Goal: Task Accomplishment & Management: Manage account settings

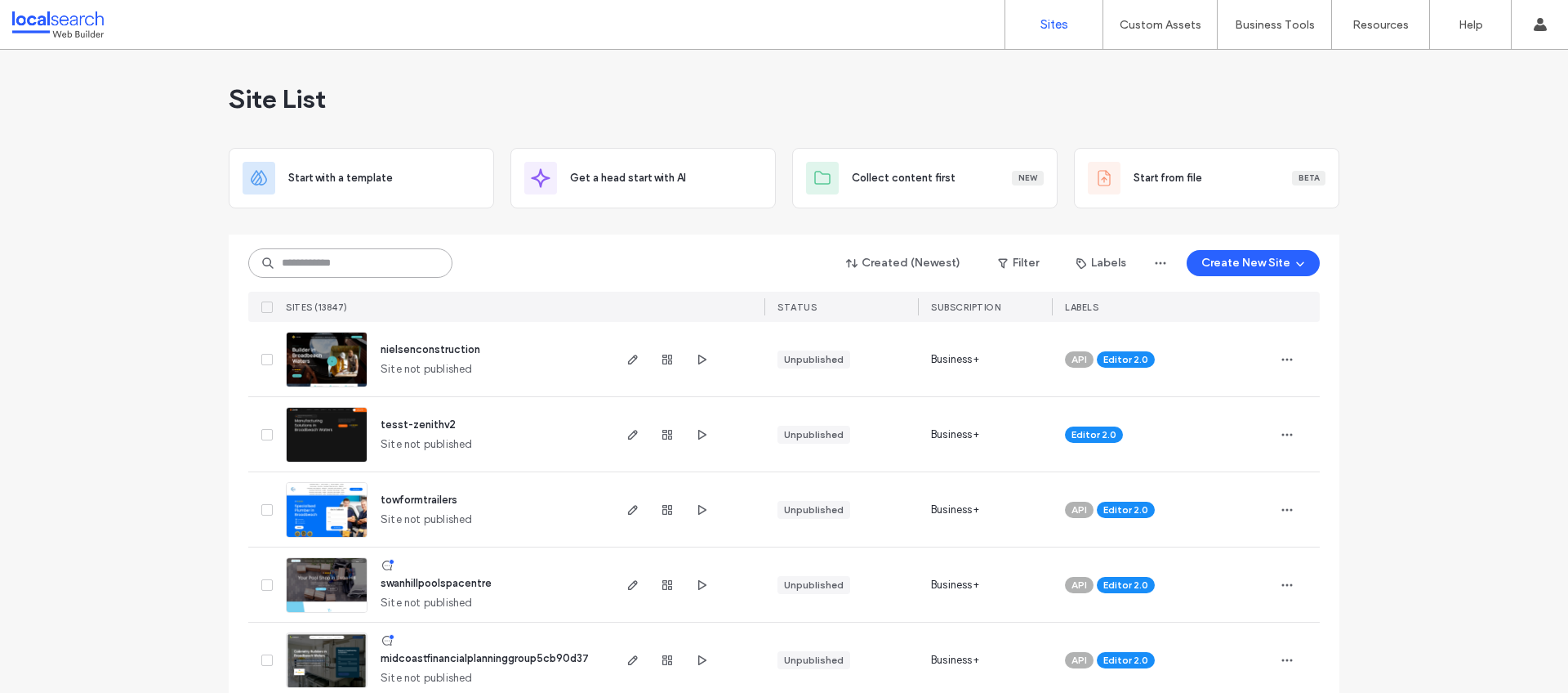
click at [345, 269] on input at bounding box center [350, 263] width 204 height 30
paste input "**********"
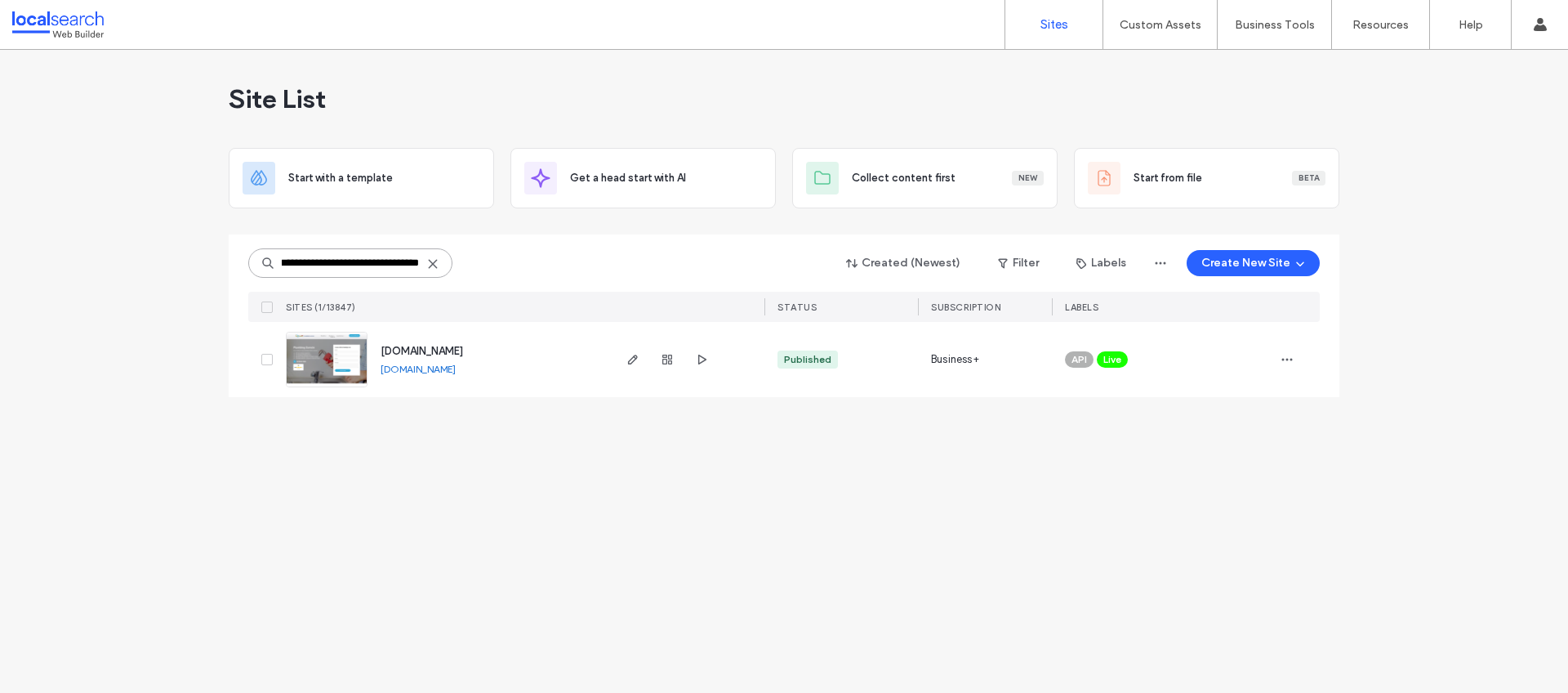
type input "**********"
click at [459, 351] on span "[DOMAIN_NAME]" at bounding box center [421, 350] width 83 height 12
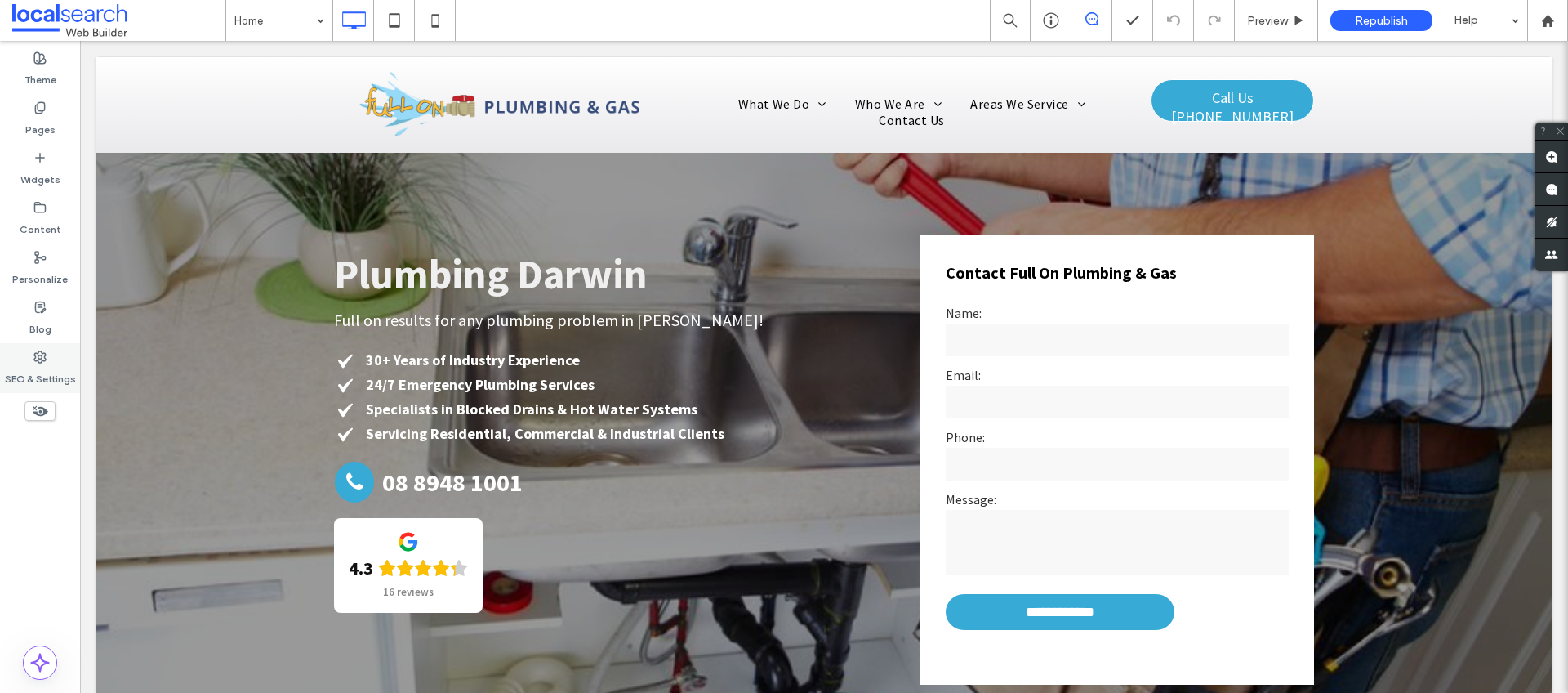
click at [37, 346] on div "SEO & Settings" at bounding box center [40, 367] width 80 height 50
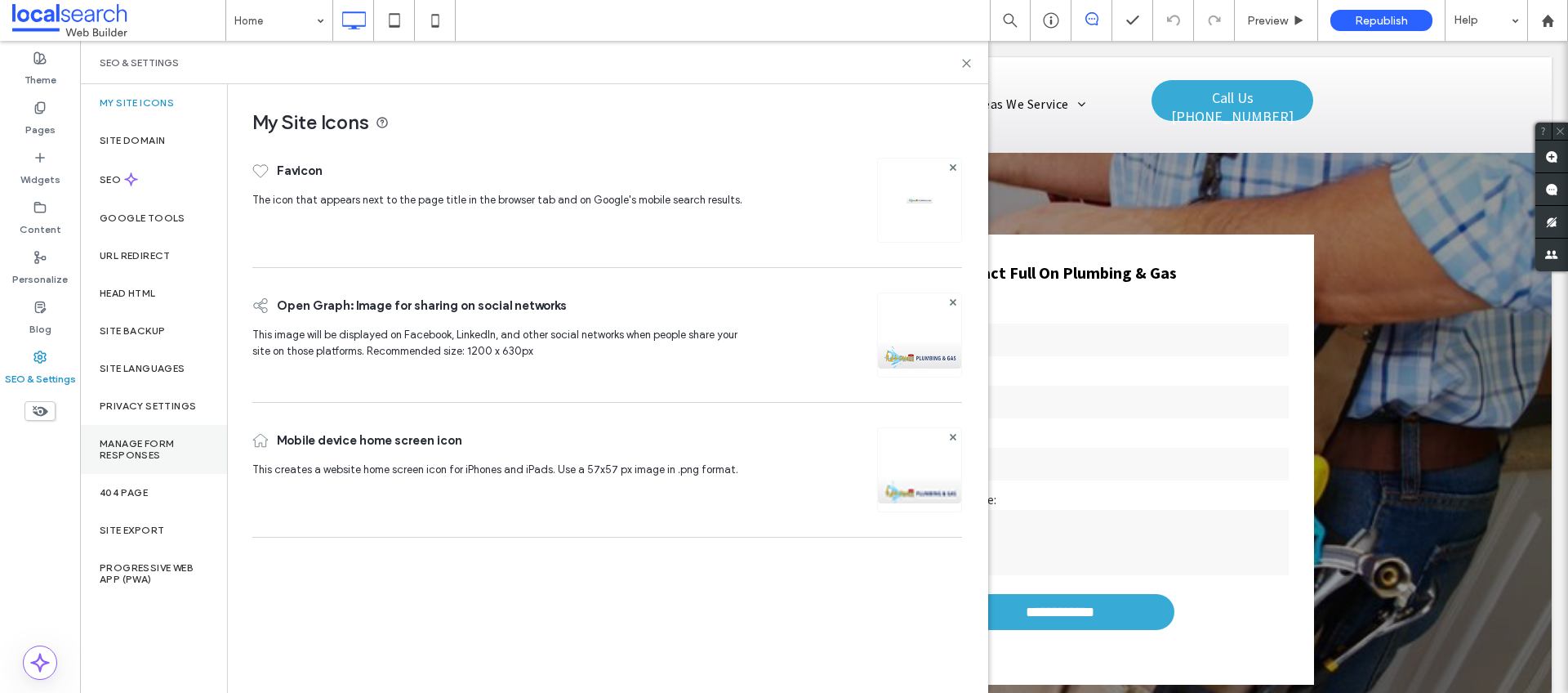
click at [169, 458] on label "Manage Form Responses" at bounding box center [153, 449] width 107 height 23
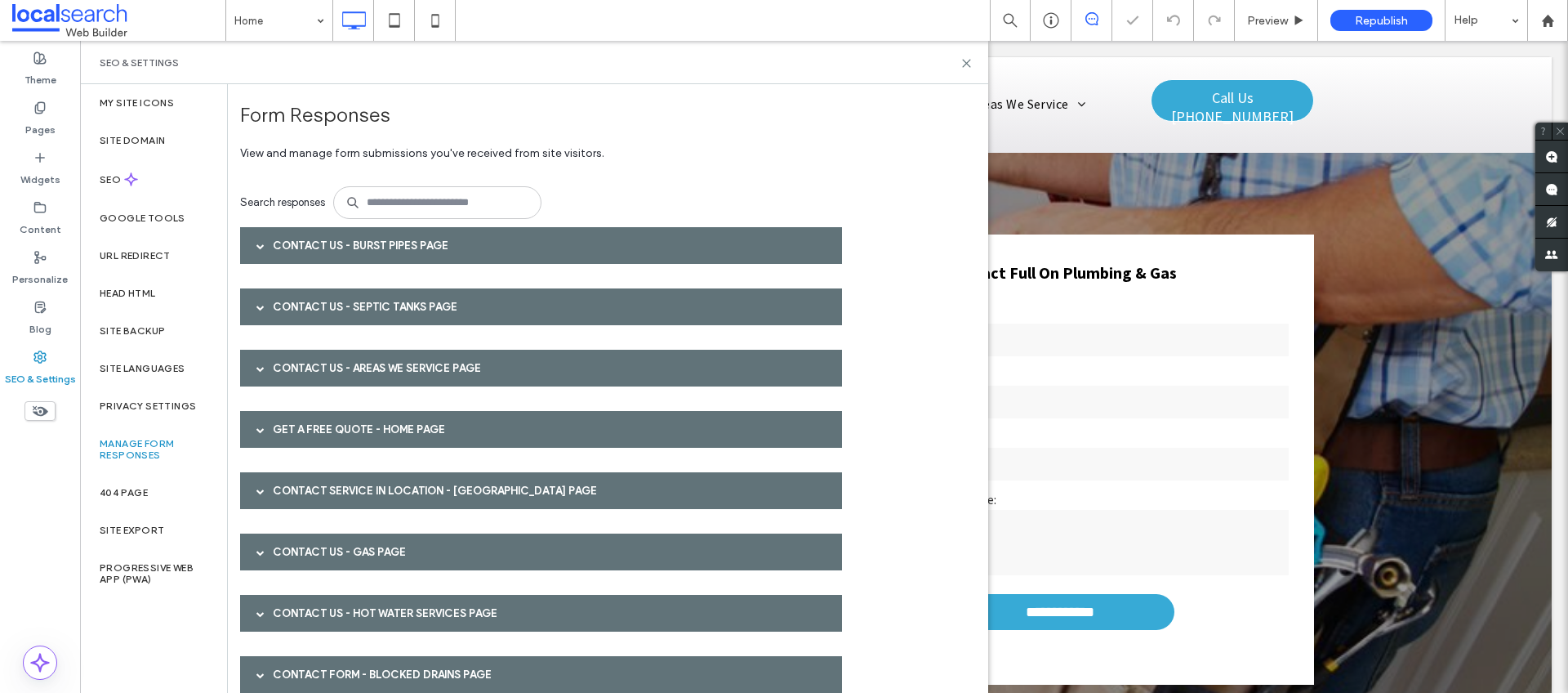
click at [457, 253] on div "Contact Us - Burst Pipes page" at bounding box center [541, 245] width 602 height 37
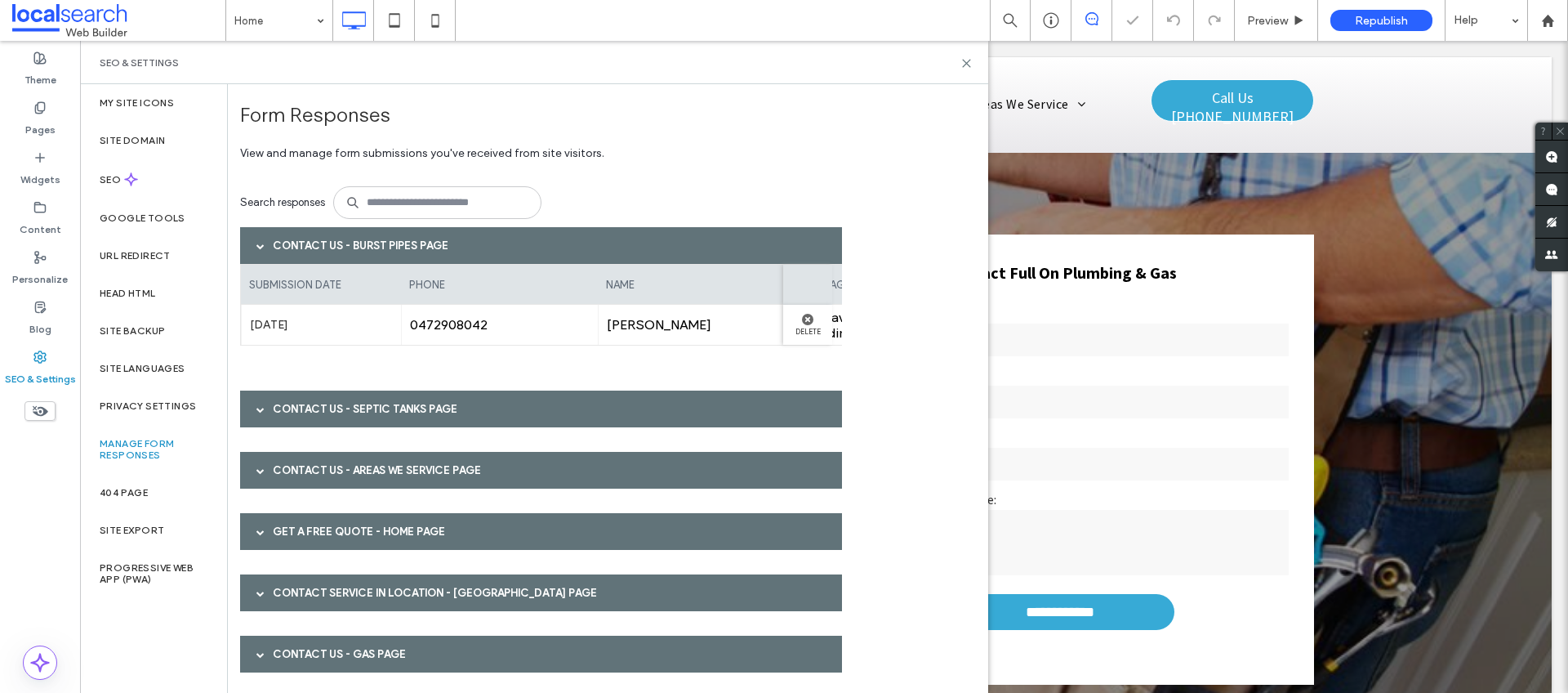
click at [457, 253] on div "Contact Us - Burst Pipes page" at bounding box center [541, 245] width 602 height 37
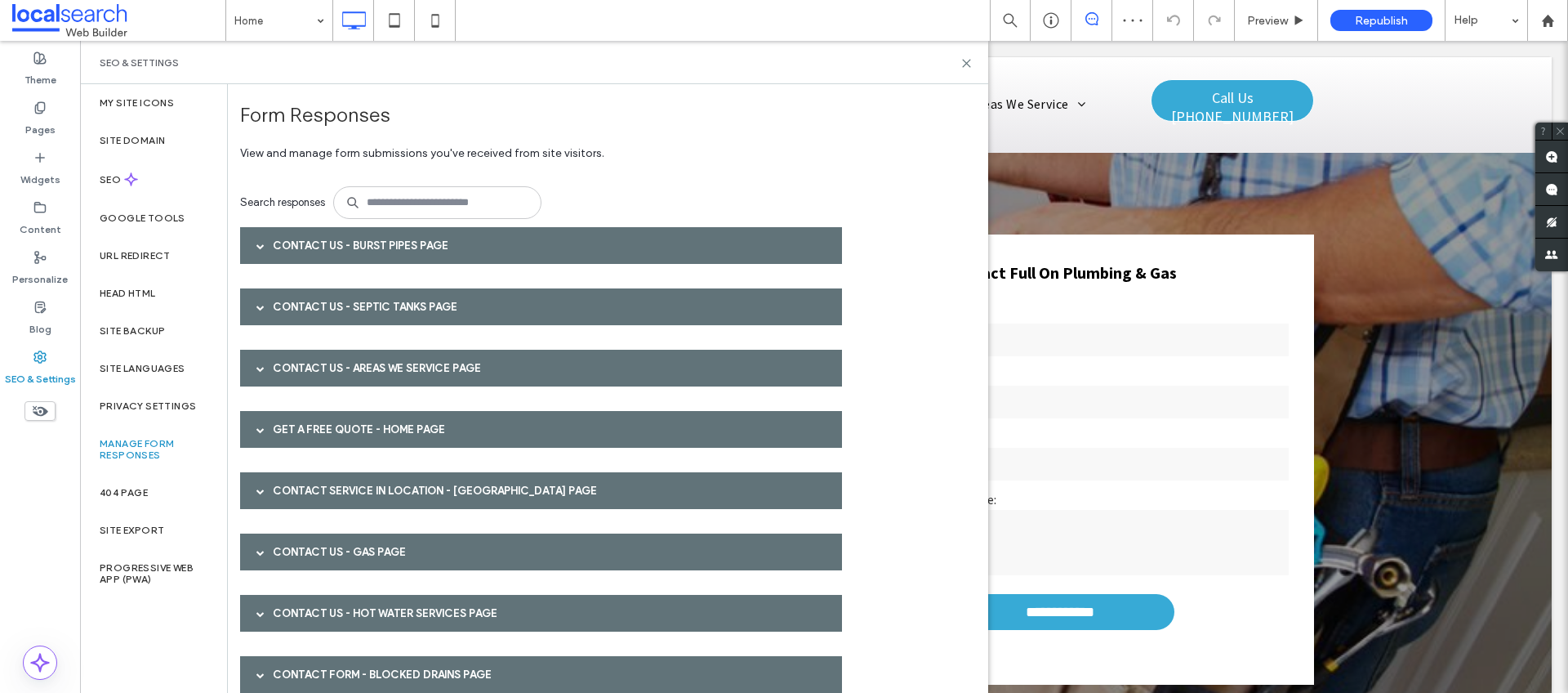
click at [440, 301] on div "Contact Us - Septic Tanks page" at bounding box center [541, 307] width 602 height 37
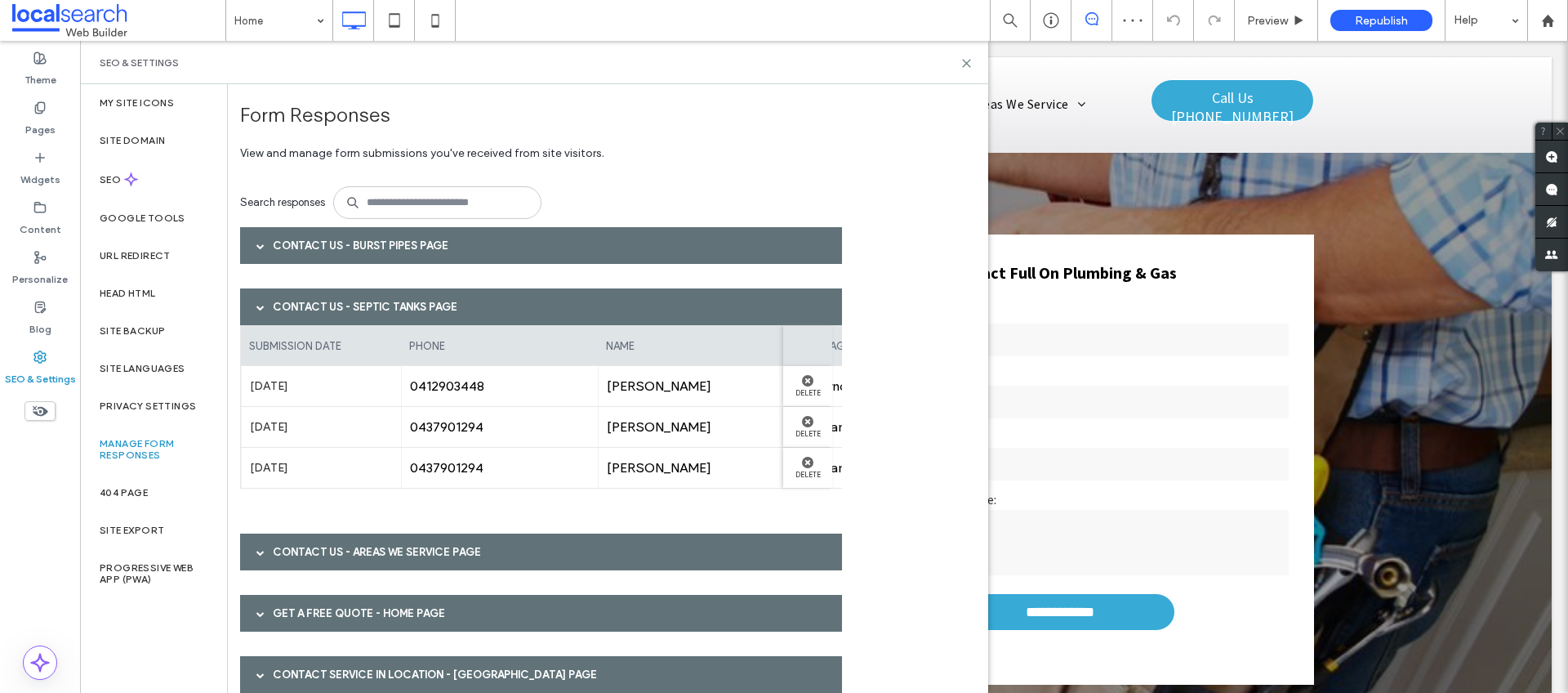
click at [440, 301] on div "Contact Us - Septic Tanks page" at bounding box center [541, 307] width 602 height 37
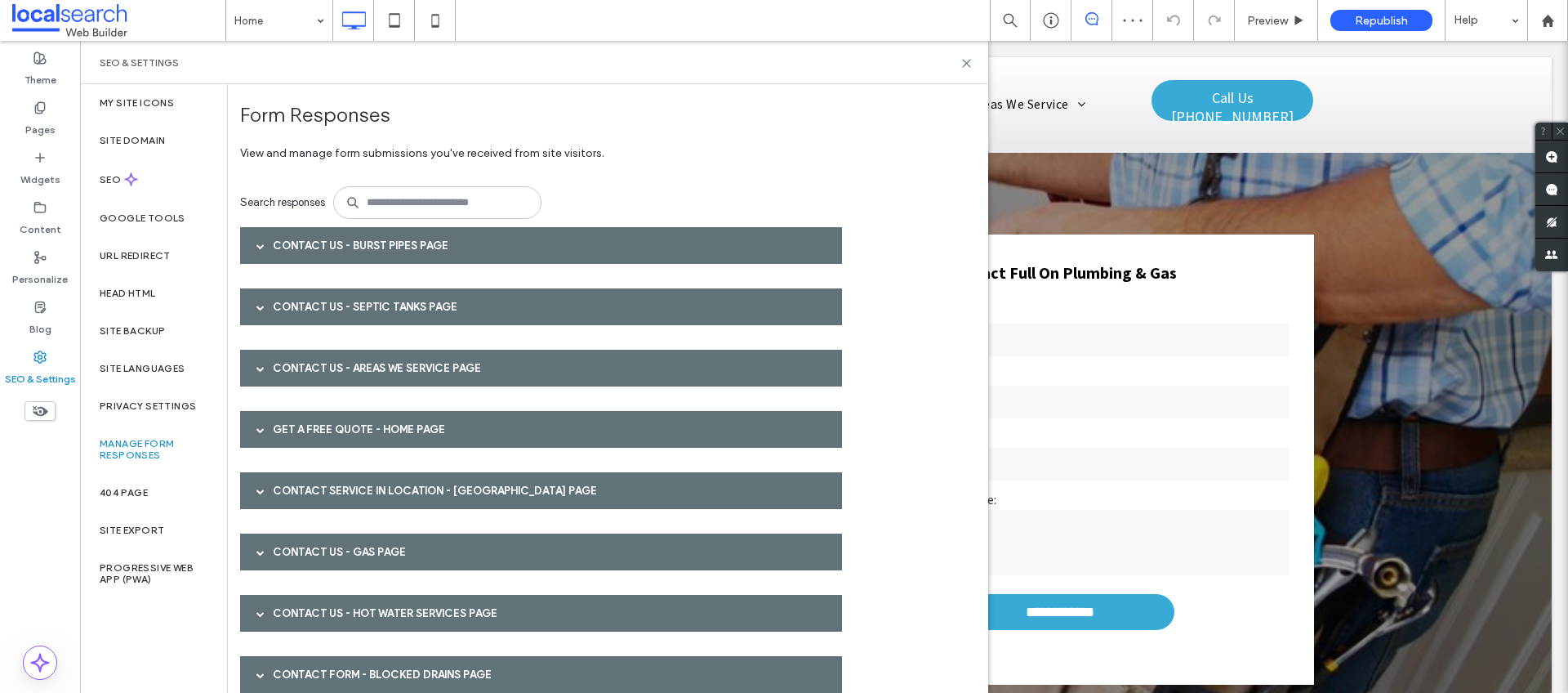
click at [428, 368] on div "Contact Us - Areas We Service page" at bounding box center [541, 367] width 602 height 37
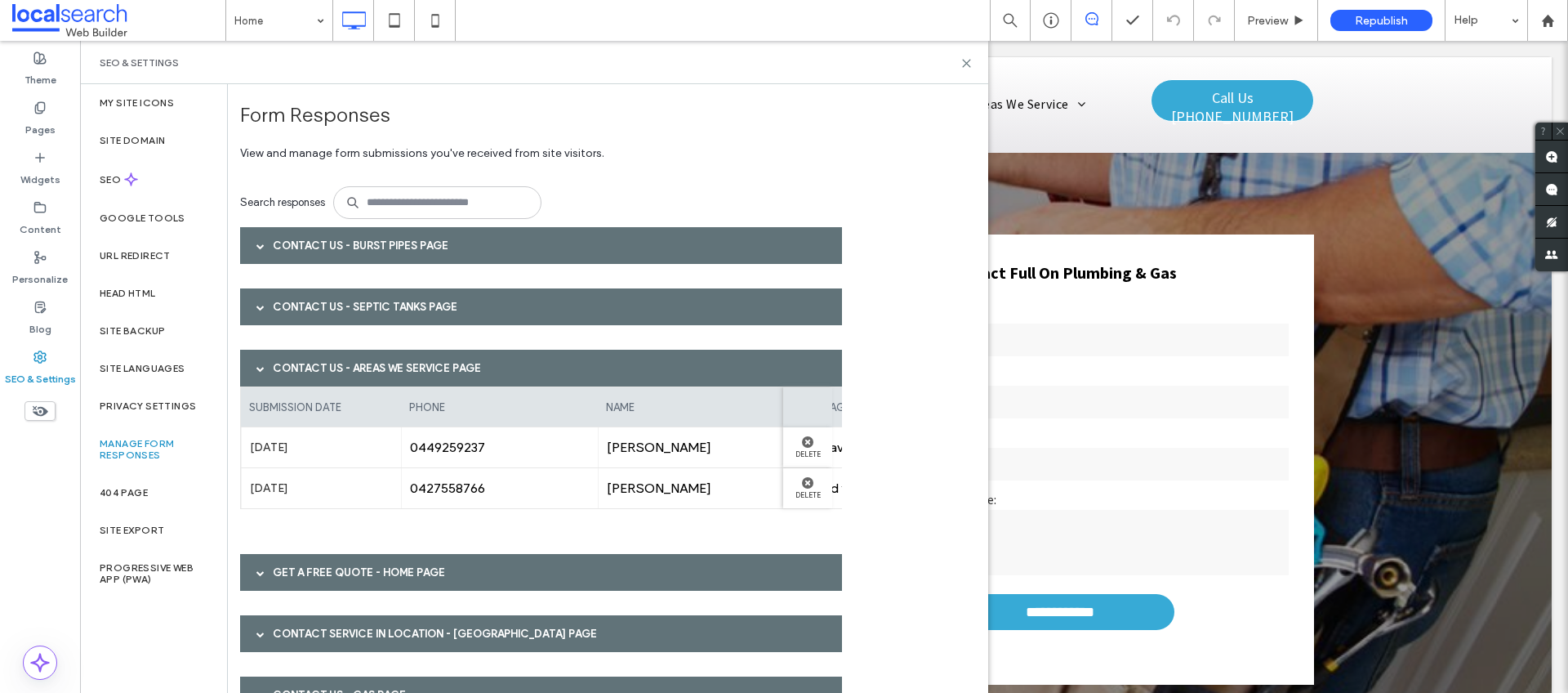
click at [428, 368] on div "Contact Us - Areas We Service page" at bounding box center [541, 367] width 602 height 37
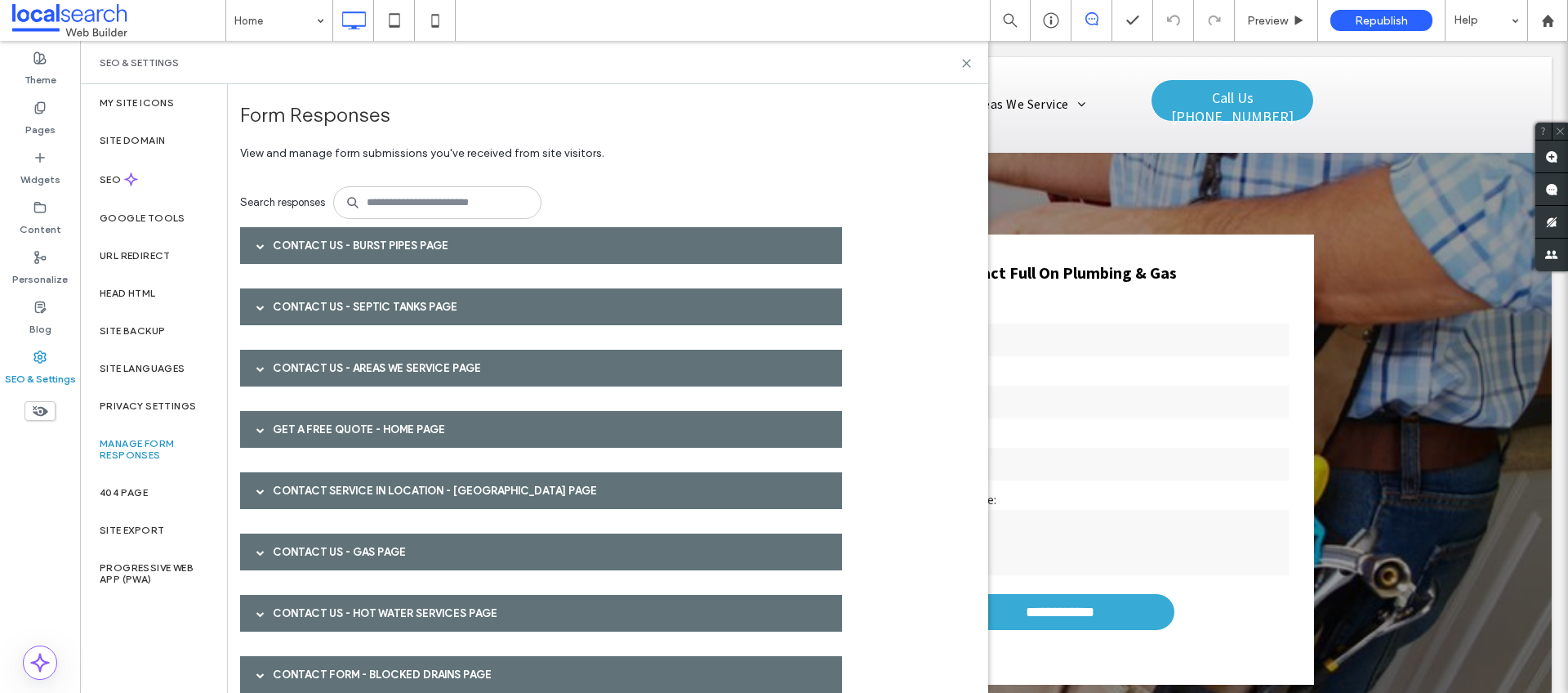
click at [400, 430] on div "Get a Free Quote - HOME page" at bounding box center [541, 429] width 602 height 37
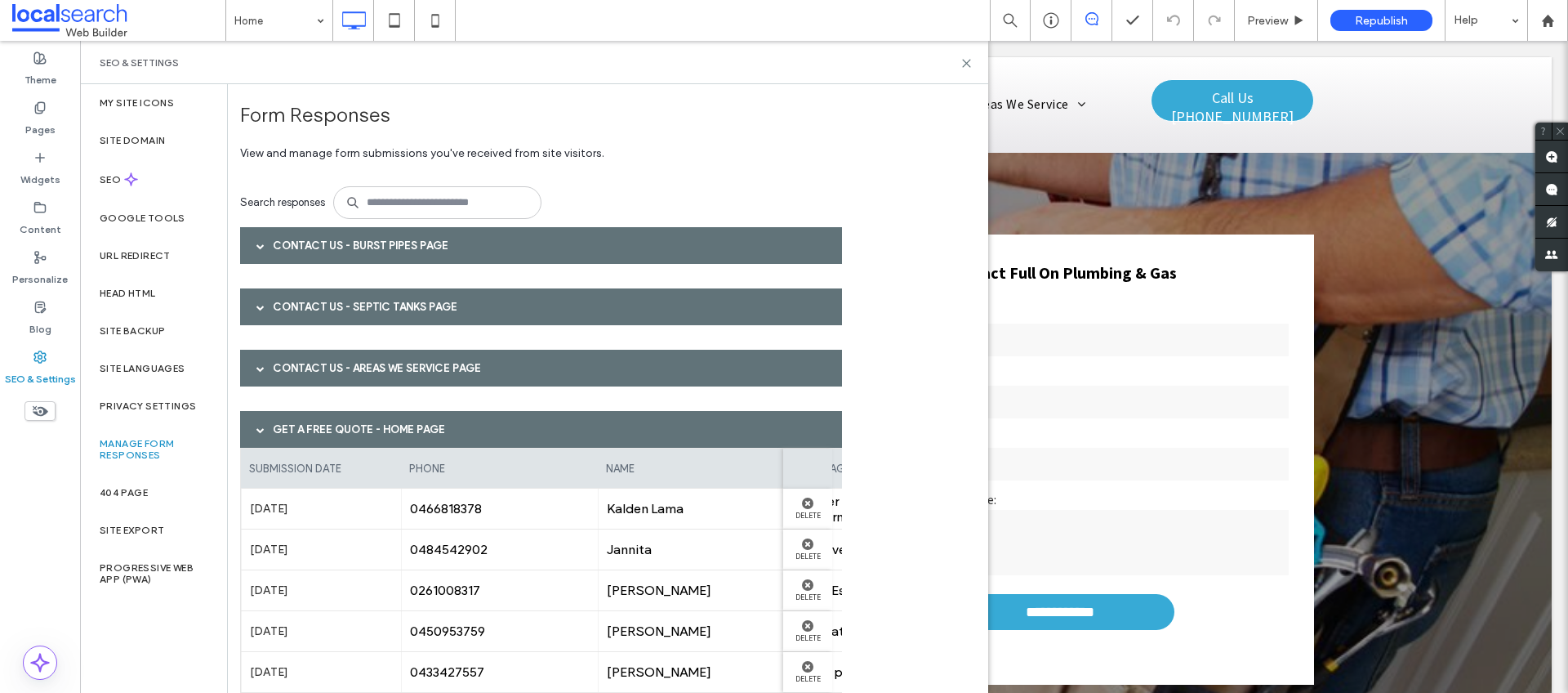
click at [400, 430] on div "Get a Free Quote - HOME page" at bounding box center [541, 429] width 602 height 37
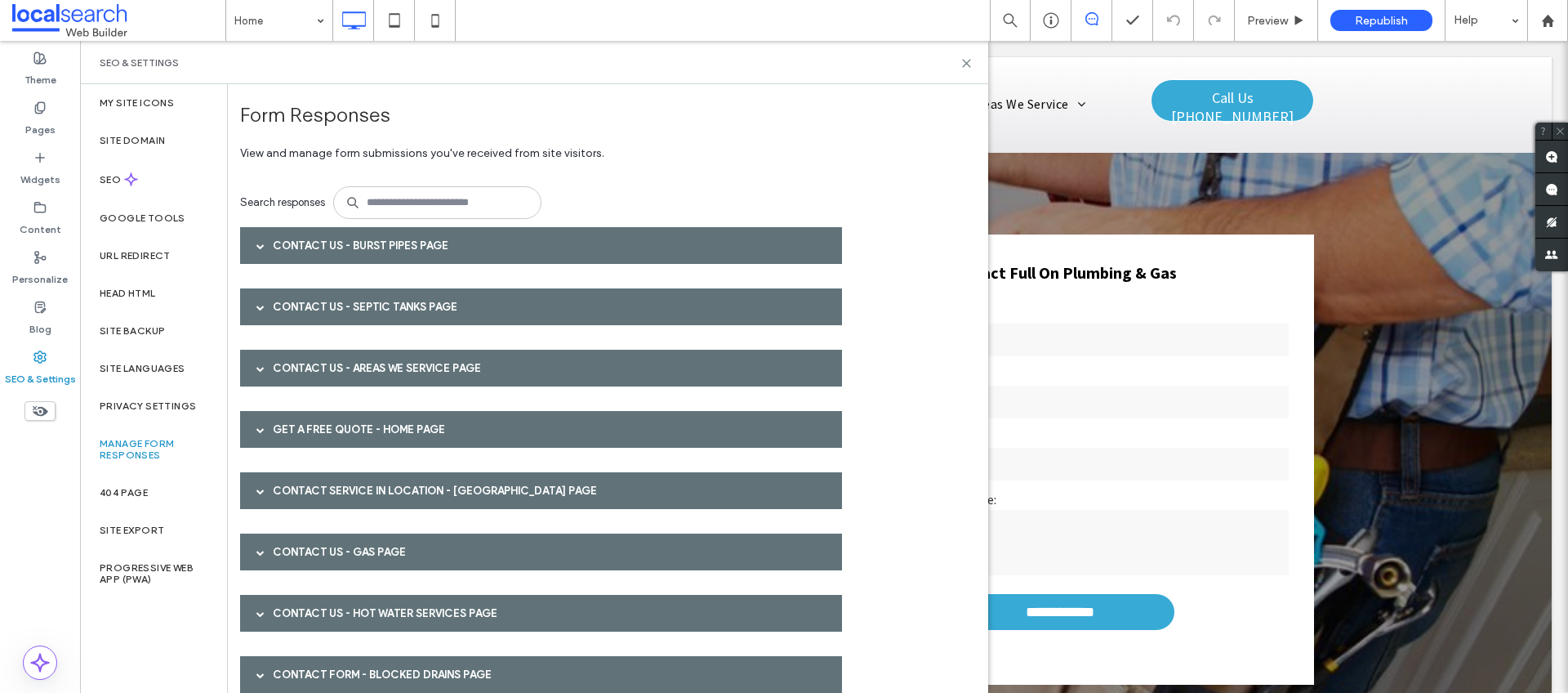
click at [385, 490] on div "Contact Service in Location - Palmerston page" at bounding box center [541, 490] width 602 height 37
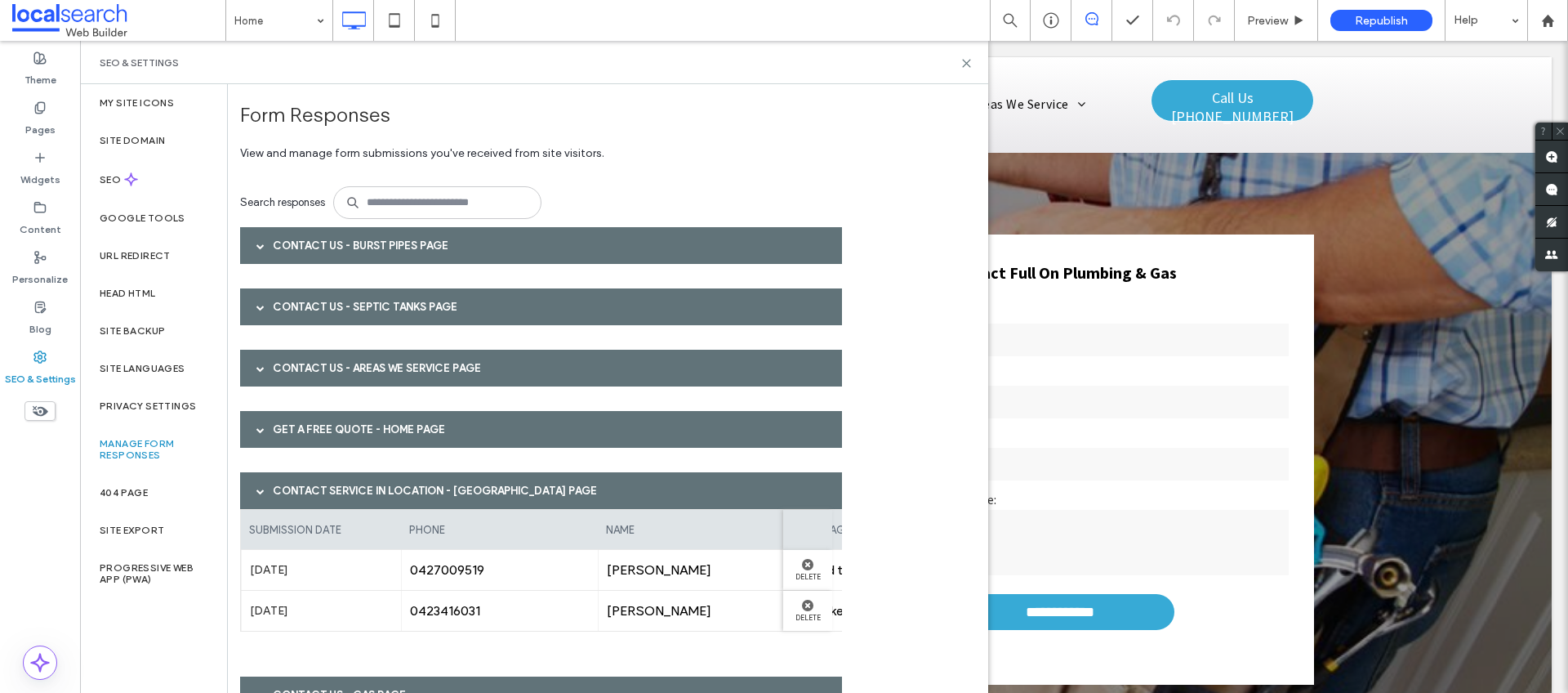
click at [385, 490] on div "Contact Service in Location - Palmerston page" at bounding box center [541, 490] width 602 height 37
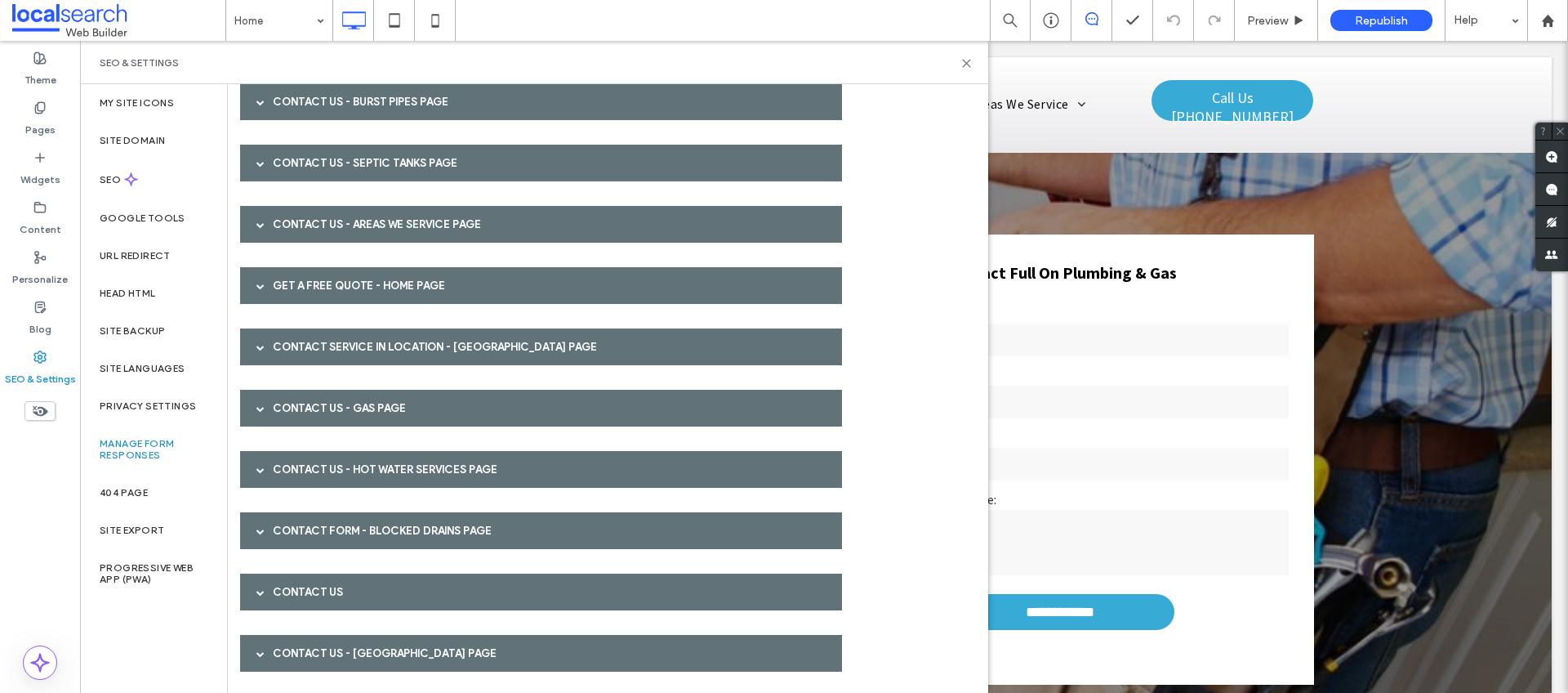
scroll to position [147, 0]
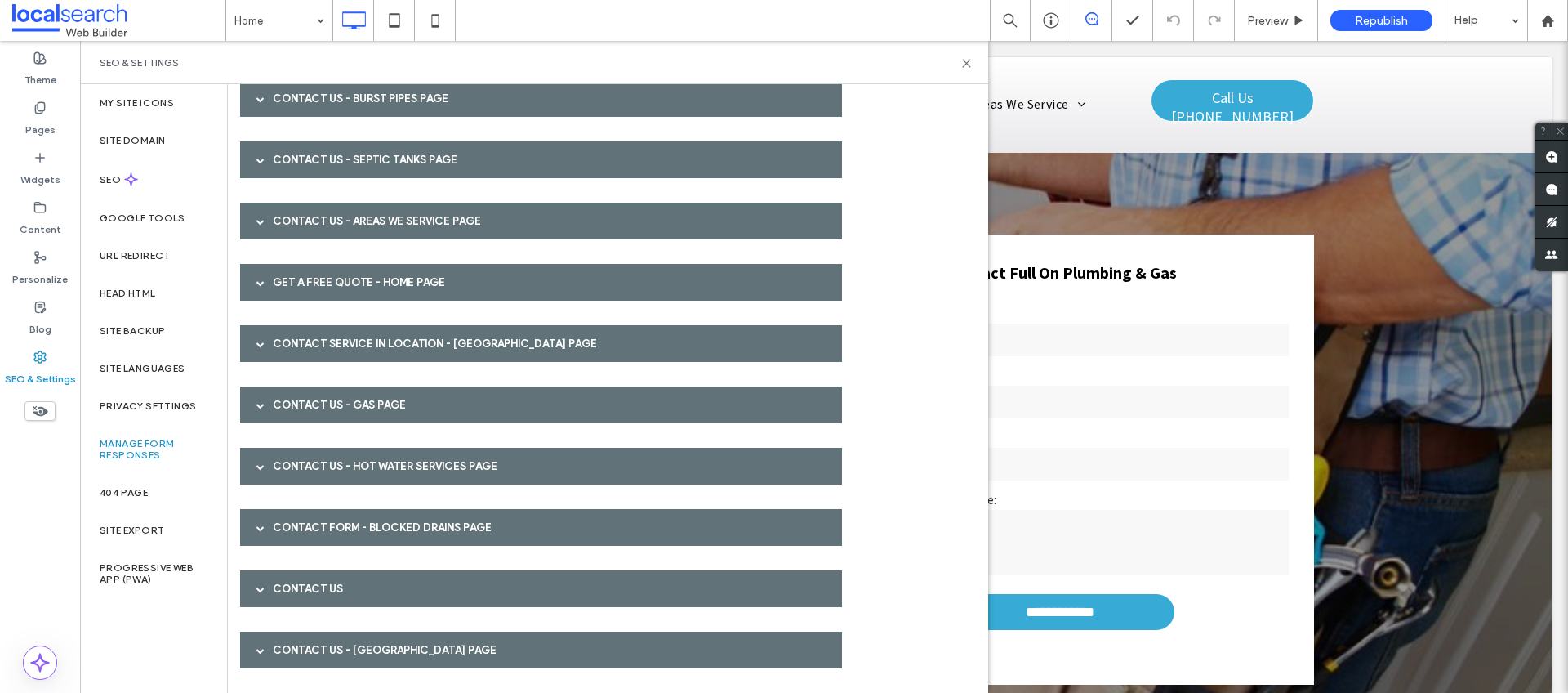
click at [359, 399] on div "Contact Us - Gas page" at bounding box center [541, 404] width 602 height 37
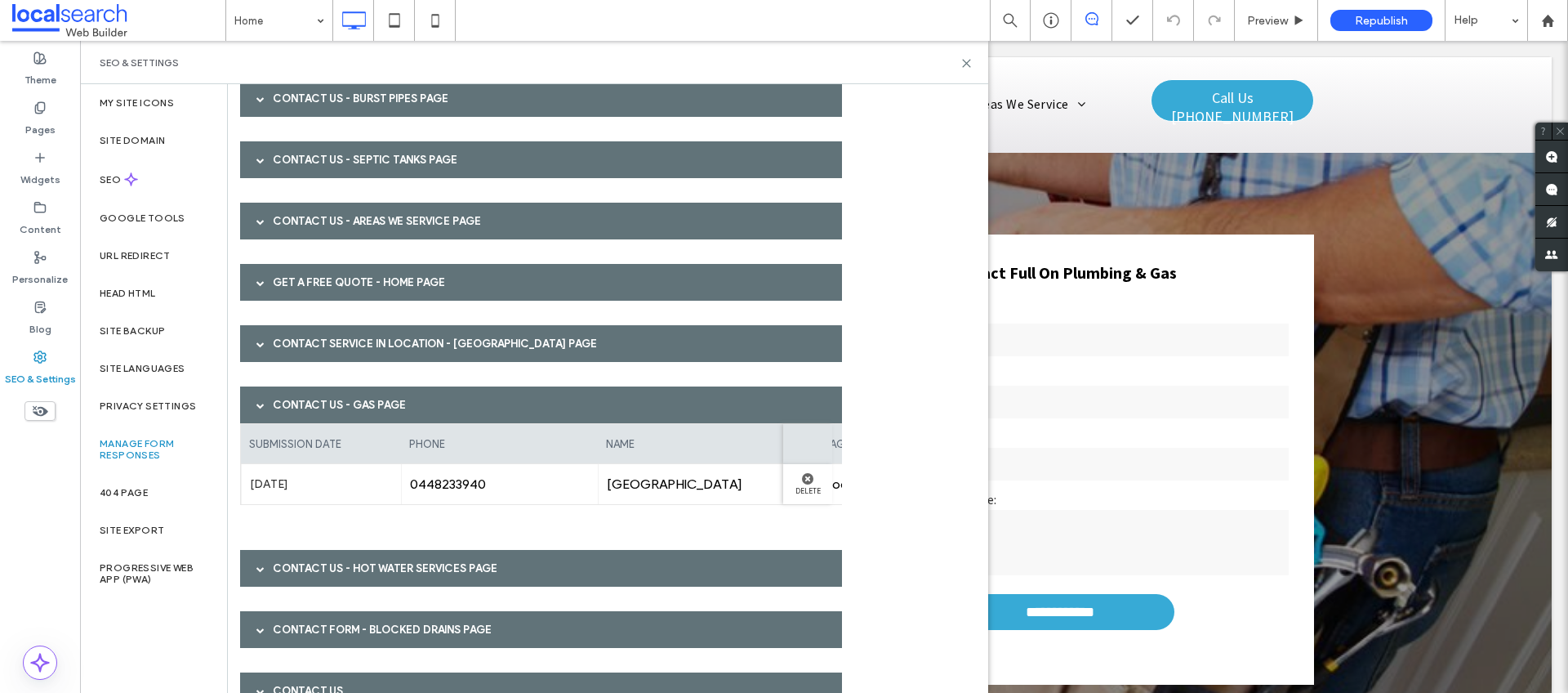
click at [359, 399] on div "Contact Us - Gas page" at bounding box center [541, 404] width 602 height 37
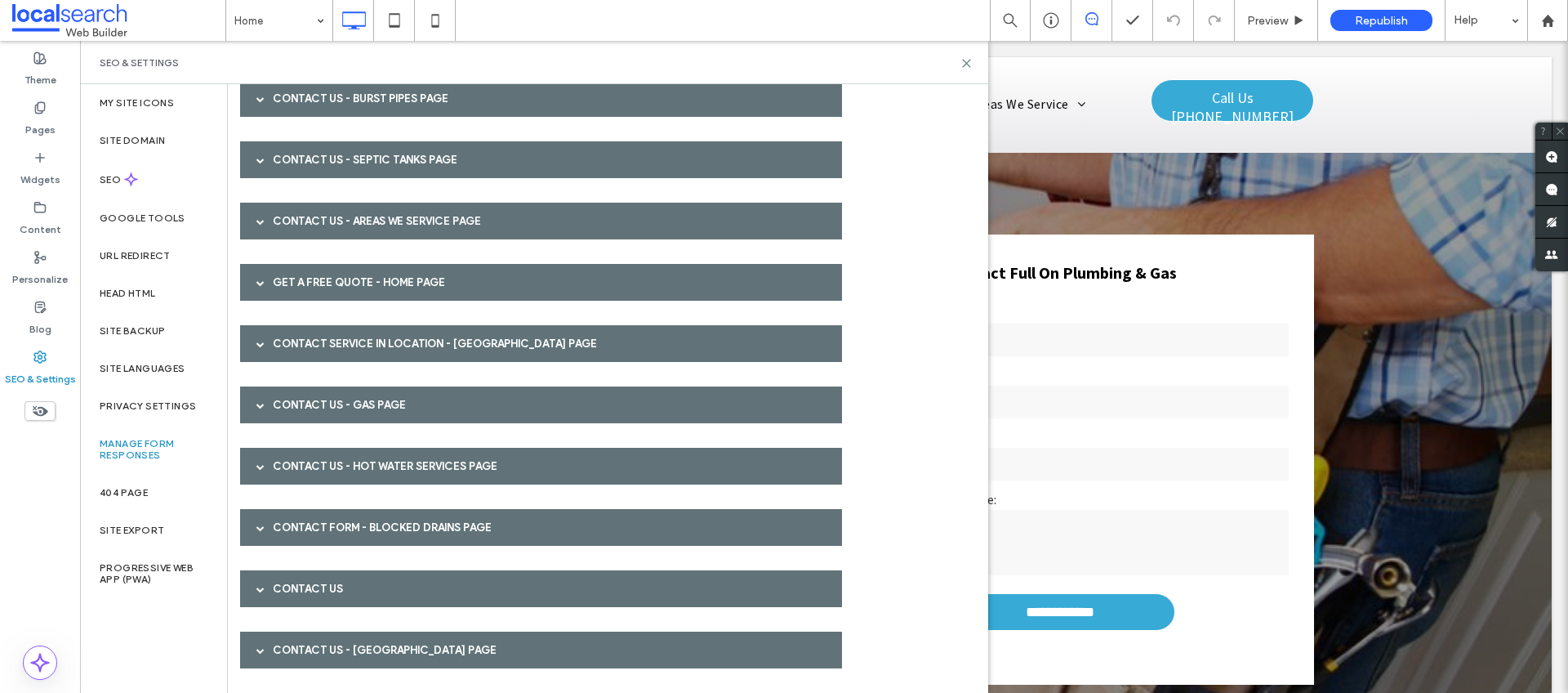
click at [351, 449] on div "Contact Us - Hot Water Services page" at bounding box center [541, 466] width 602 height 37
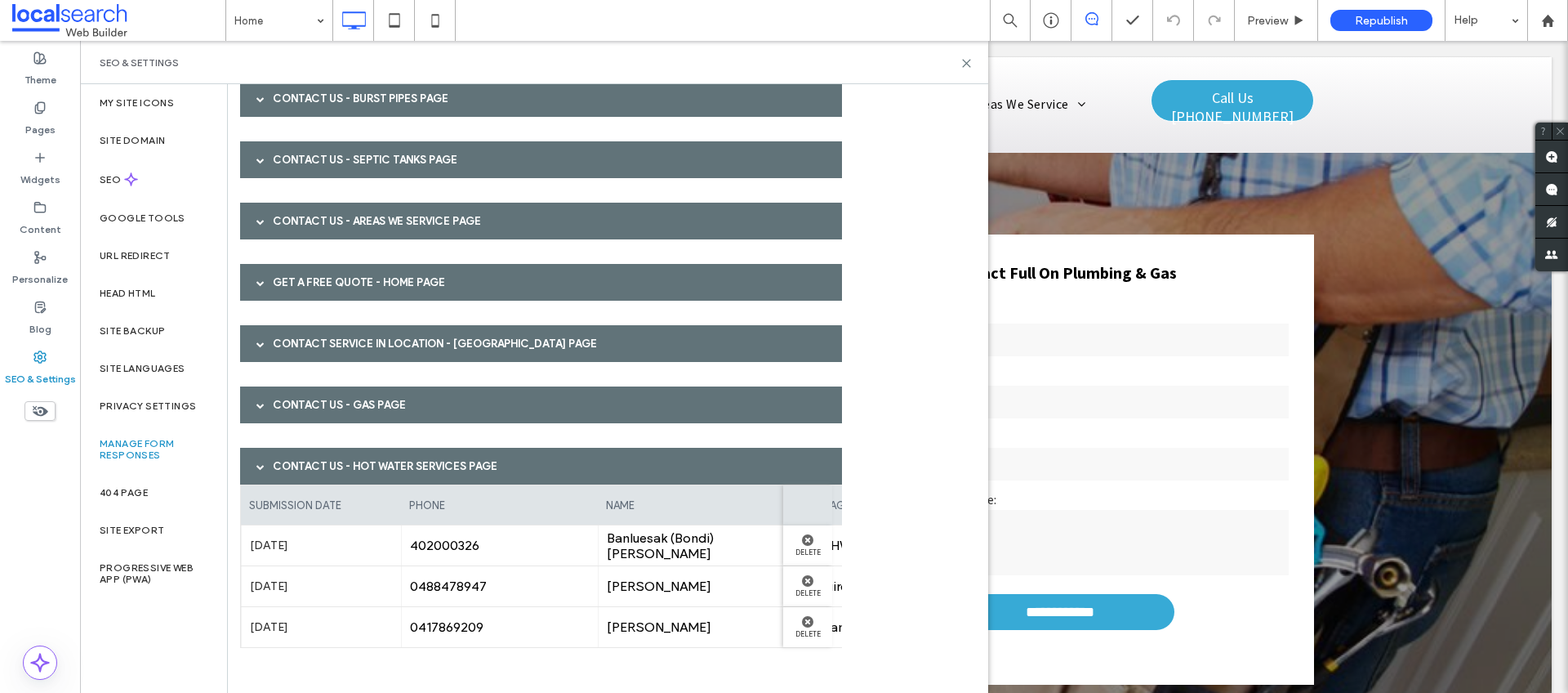
click at [350, 456] on div "Contact Us - Hot Water Services page" at bounding box center [541, 466] width 602 height 37
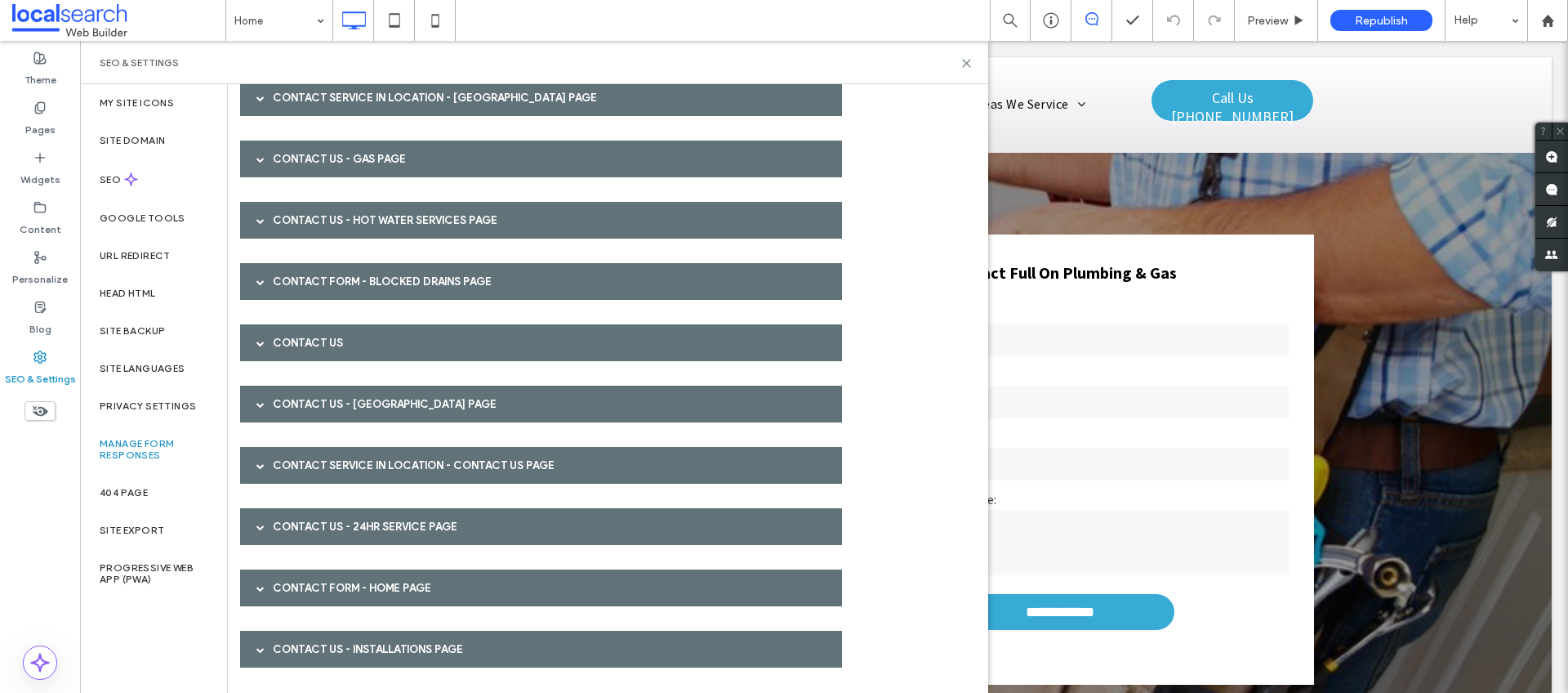
scroll to position [394, 0]
click at [401, 268] on div "Contact Form - Blocked Drains page" at bounding box center [541, 280] width 602 height 37
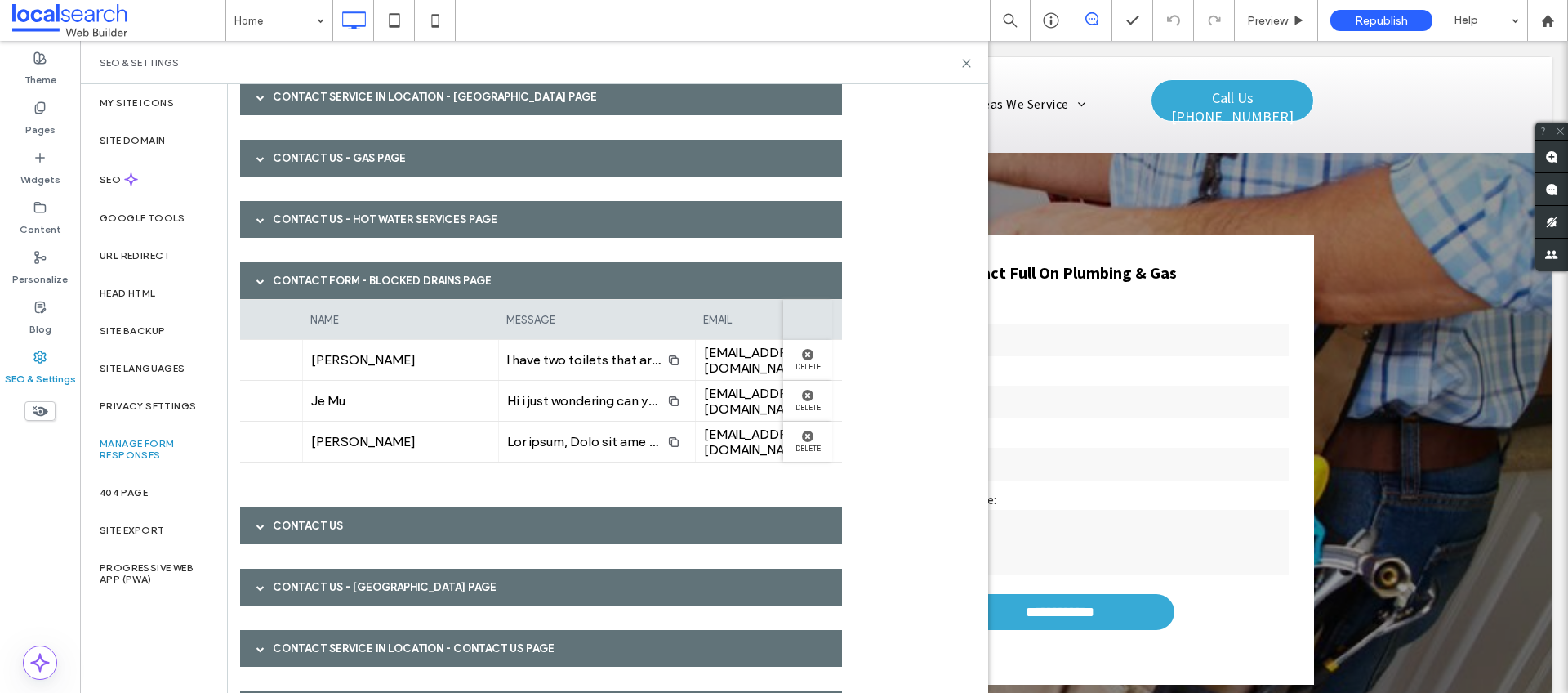
scroll to position [0, 302]
click at [593, 274] on div "Contact Form - Blocked Drains page" at bounding box center [541, 280] width 602 height 37
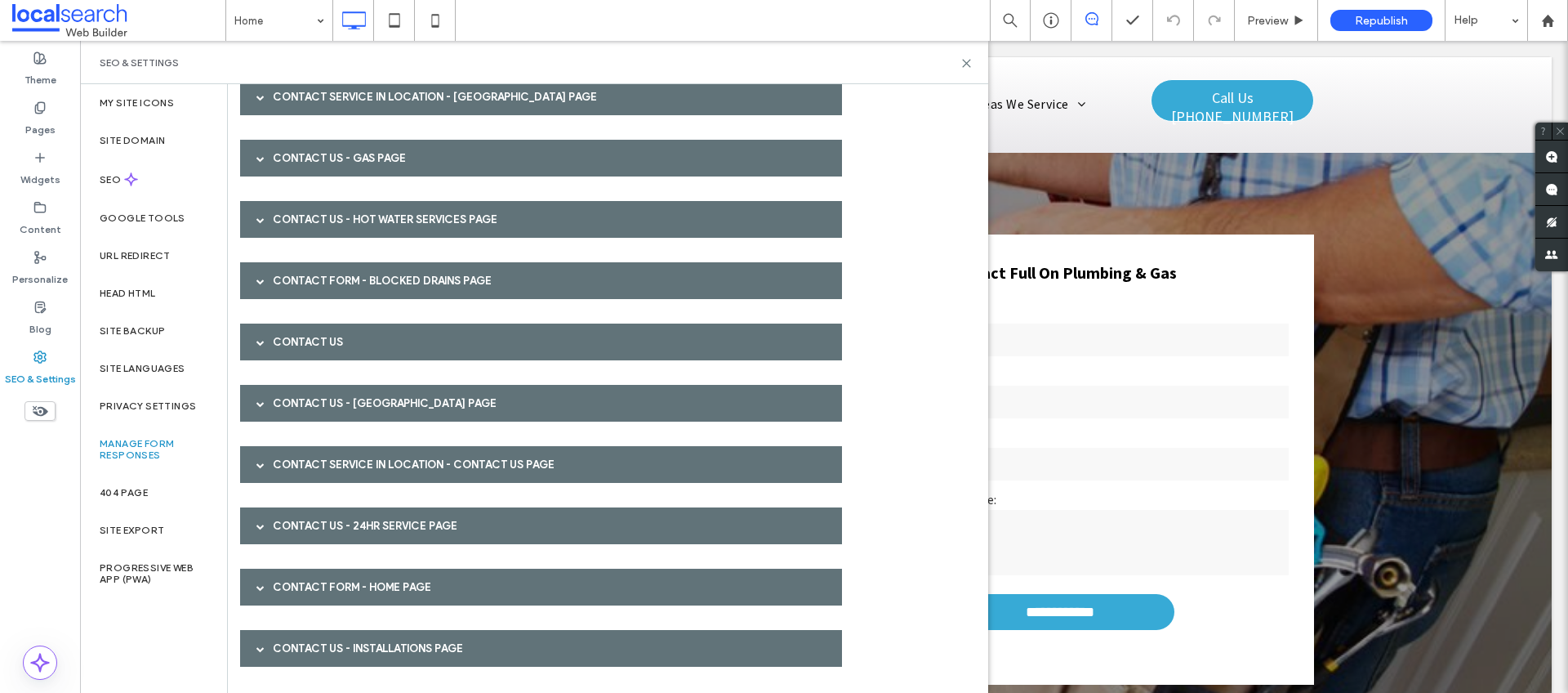
click at [515, 340] on div "Contact Us" at bounding box center [541, 341] width 602 height 37
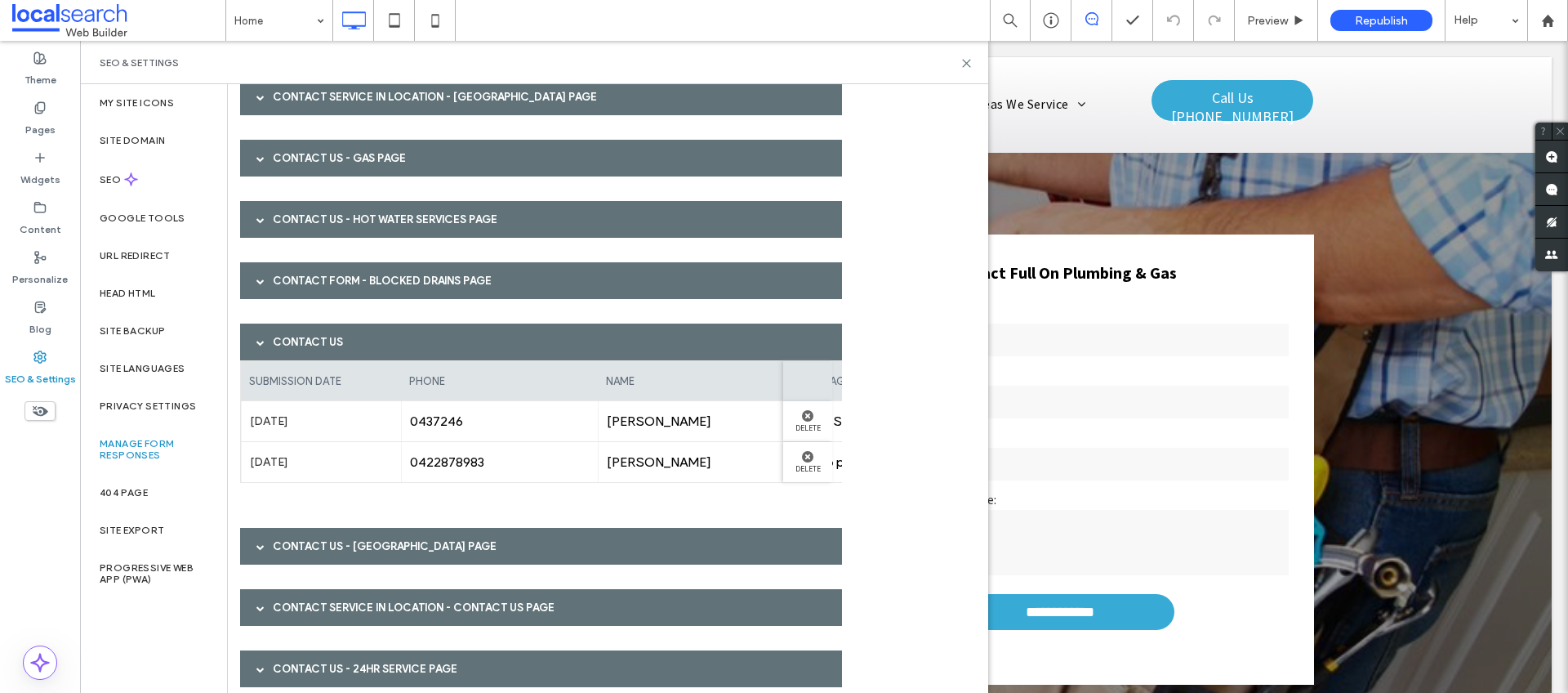
click at [515, 340] on div "Contact Us" at bounding box center [541, 341] width 602 height 37
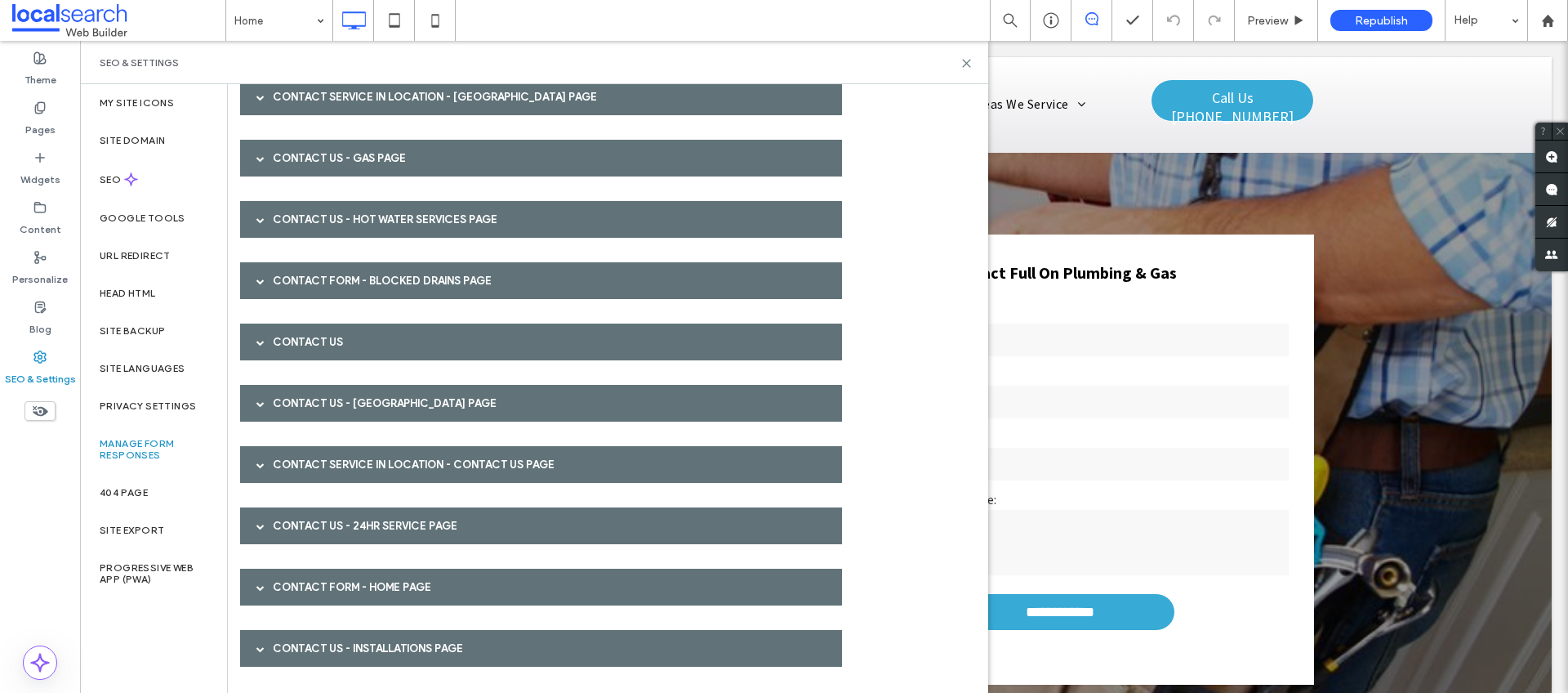
click at [482, 415] on div "Contact Us - Palmerston page" at bounding box center [541, 403] width 602 height 37
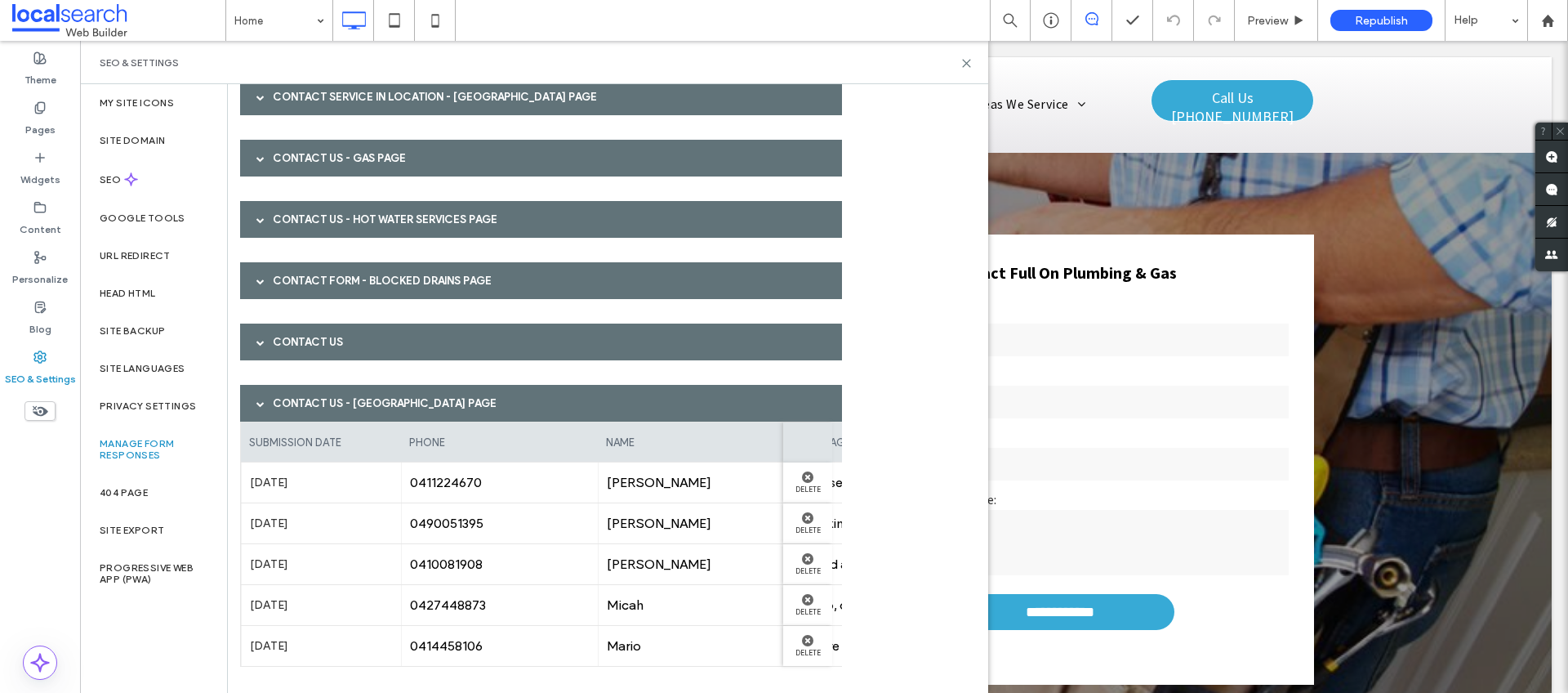
click at [482, 415] on div "Contact Us - Palmerston page" at bounding box center [541, 403] width 602 height 37
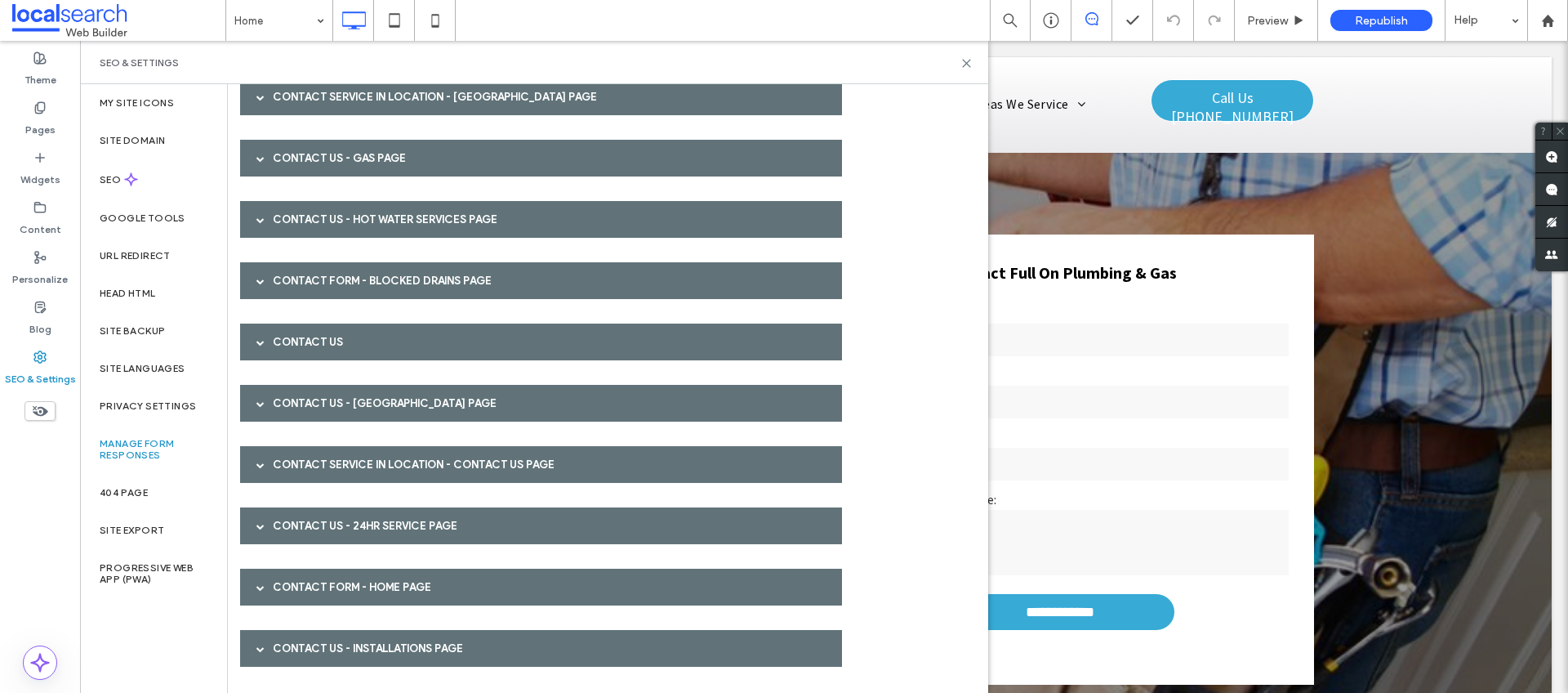
click at [414, 465] on div "Contact Service in Location - Contact Us page" at bounding box center [541, 464] width 602 height 37
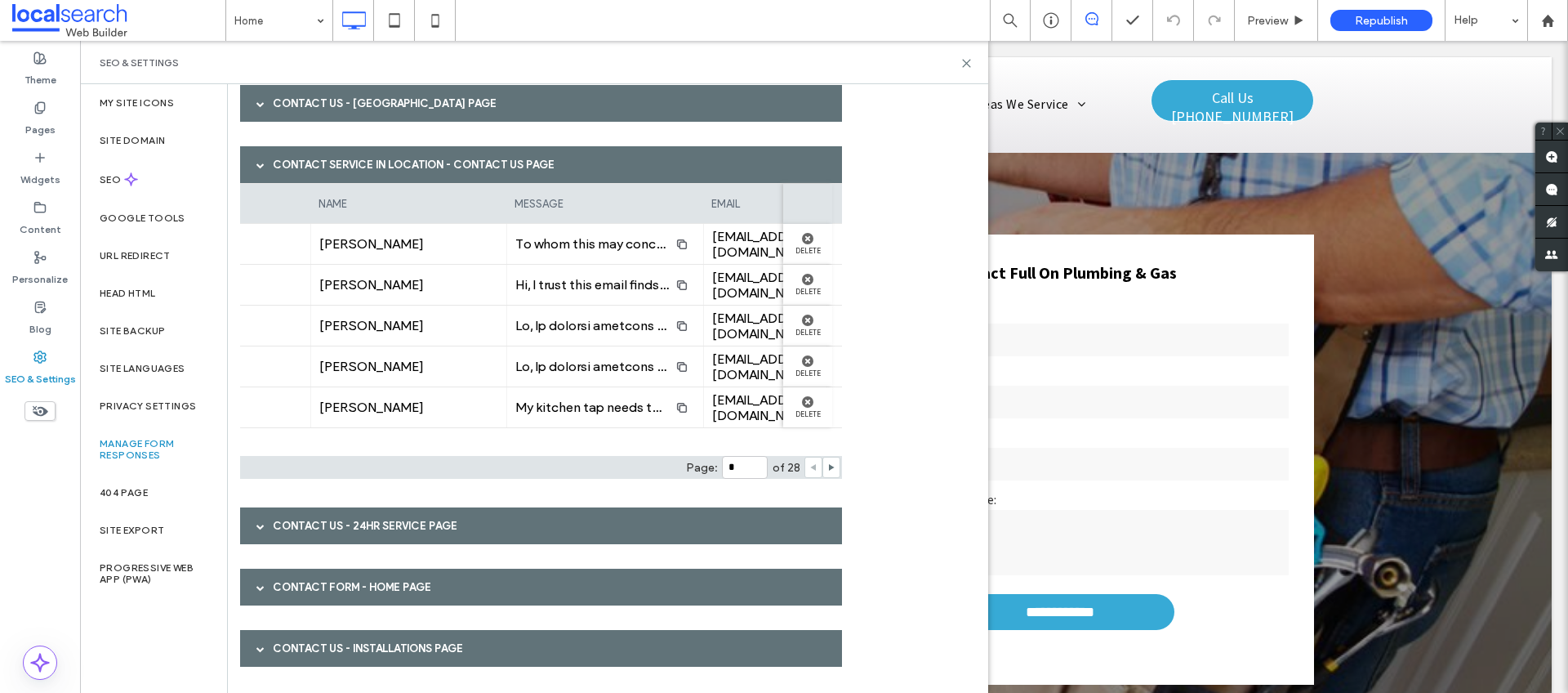
scroll to position [0, 303]
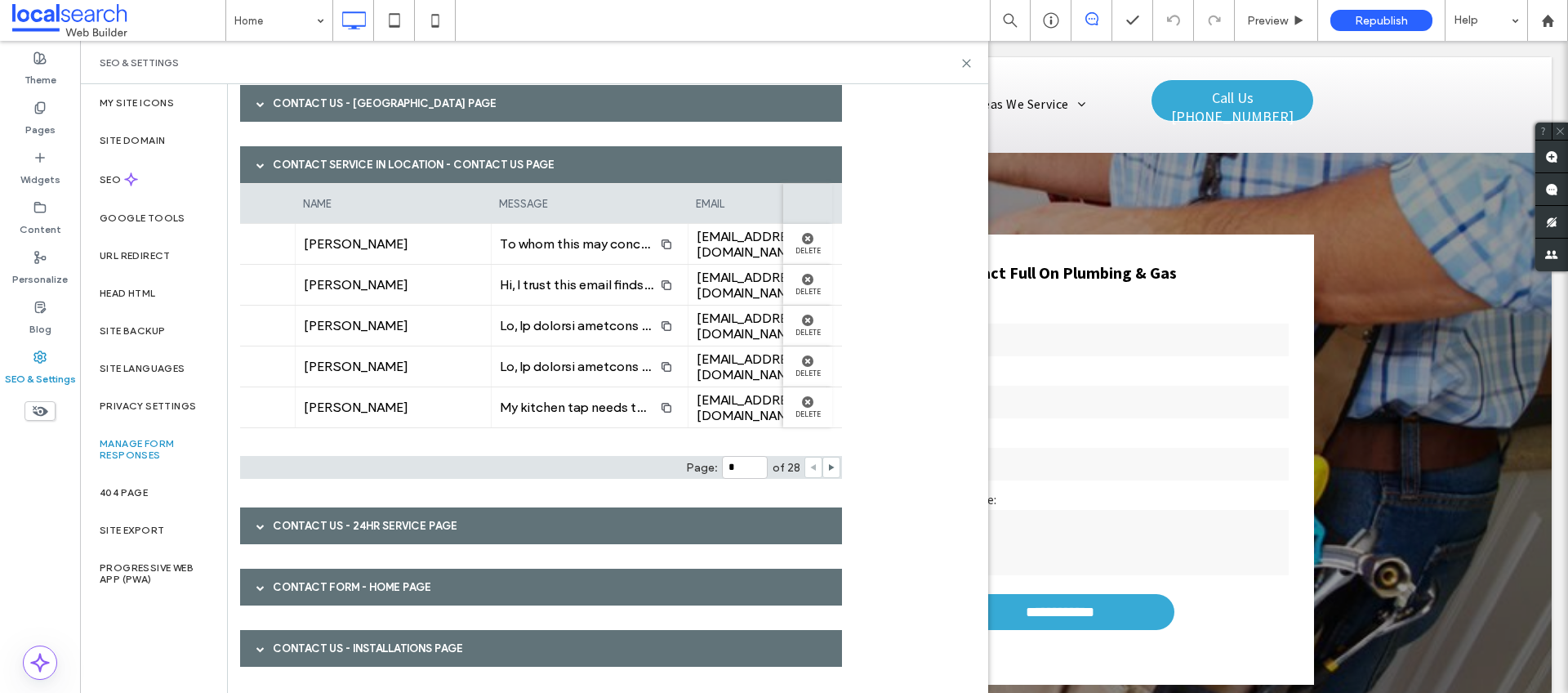
click at [489, 152] on div "Contact Service in Location - Contact Us page" at bounding box center [541, 164] width 602 height 37
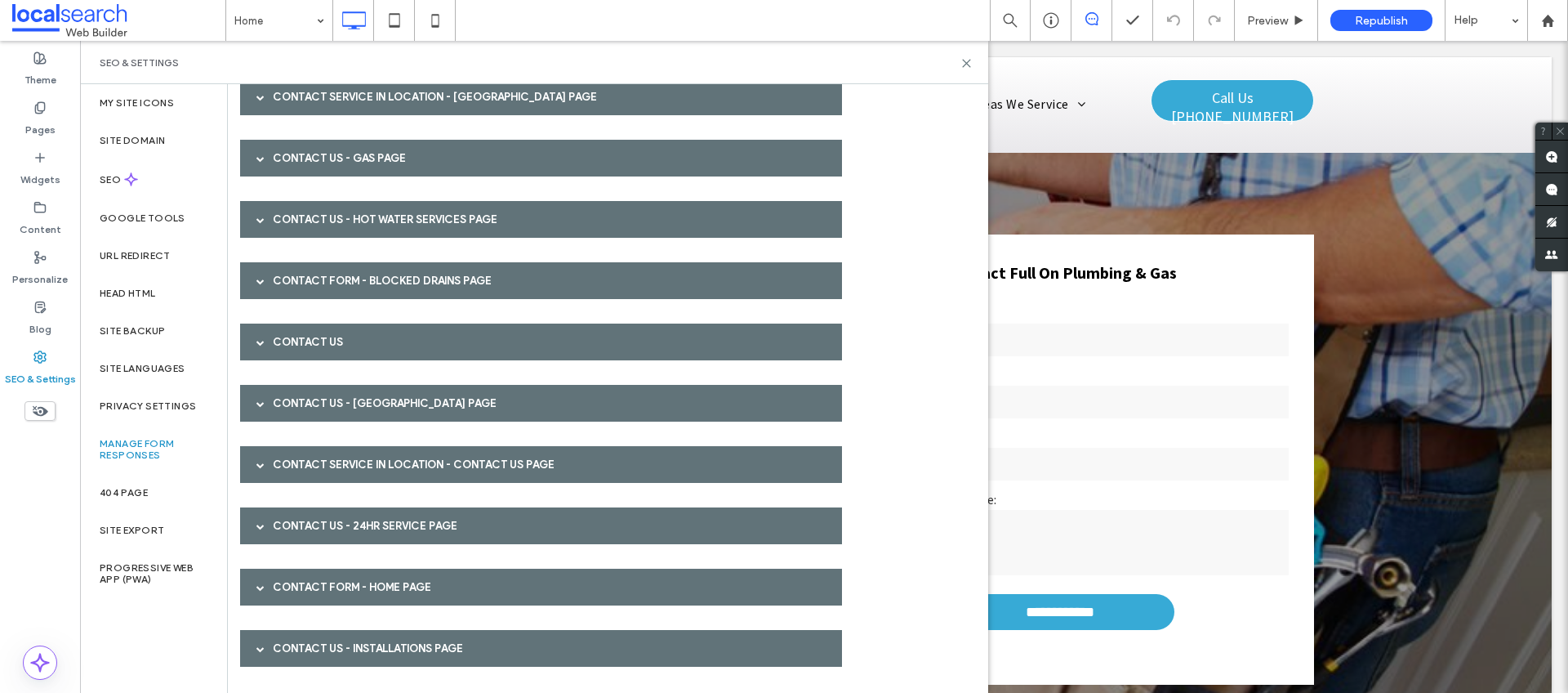
scroll to position [394, 0]
click at [396, 529] on div "Contact Us - 24hr Service page" at bounding box center [541, 526] width 602 height 37
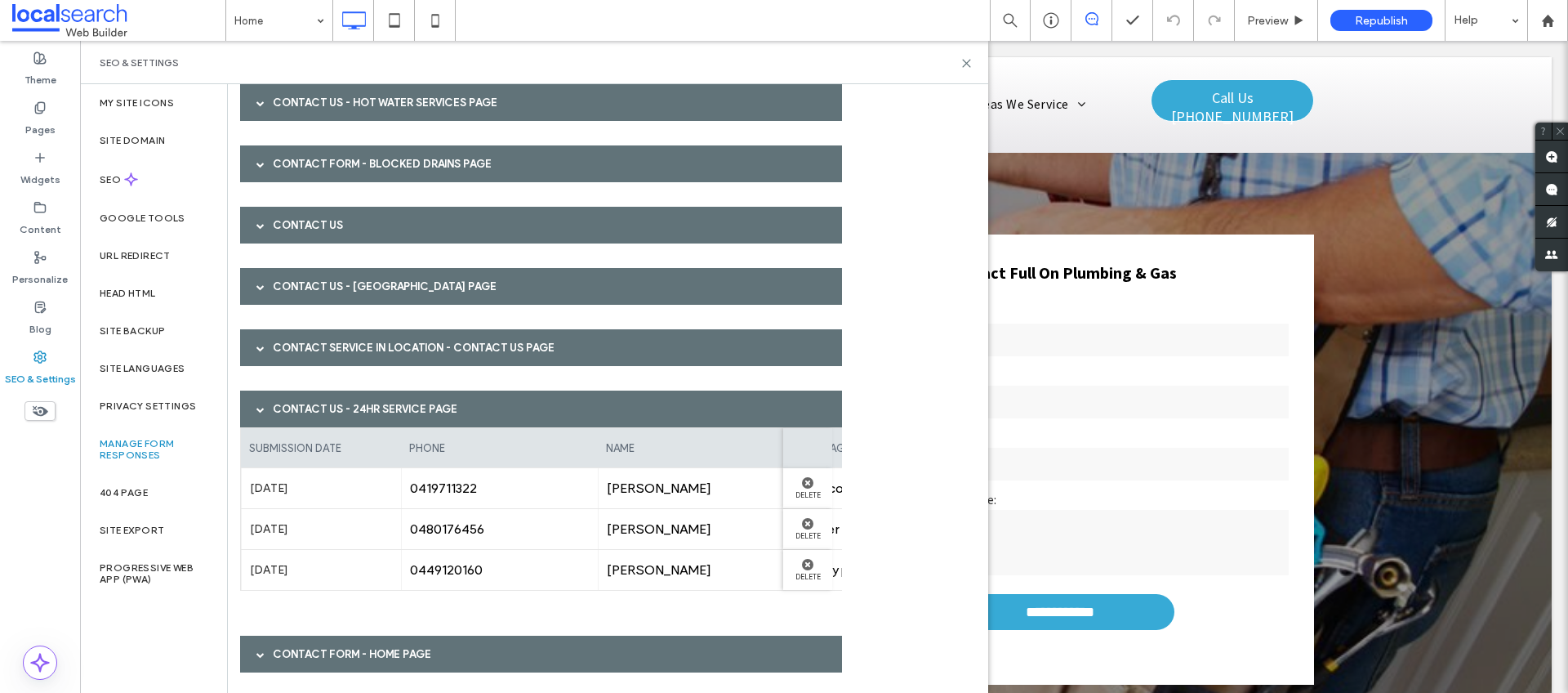
scroll to position [577, 0]
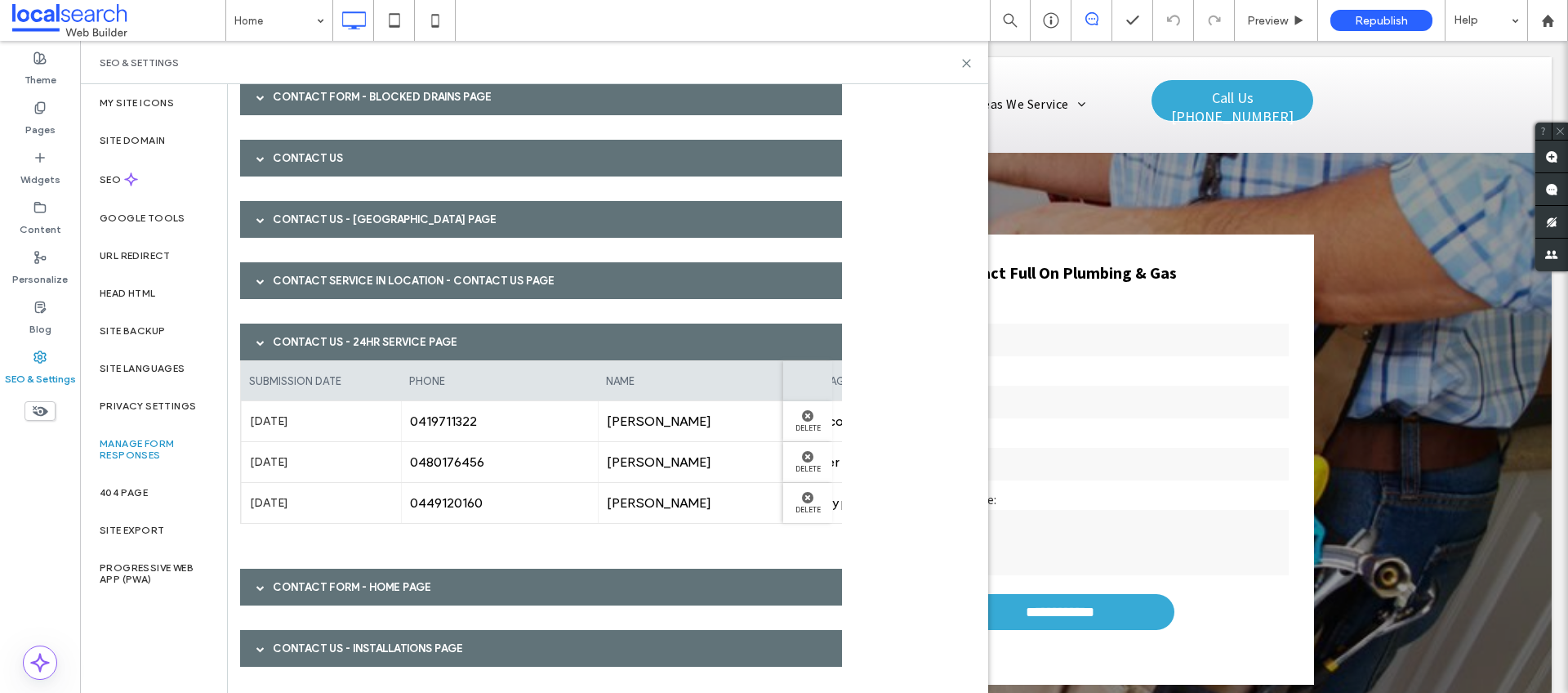
click at [388, 279] on div "Contact Service in Location - Contact Us page" at bounding box center [541, 280] width 602 height 37
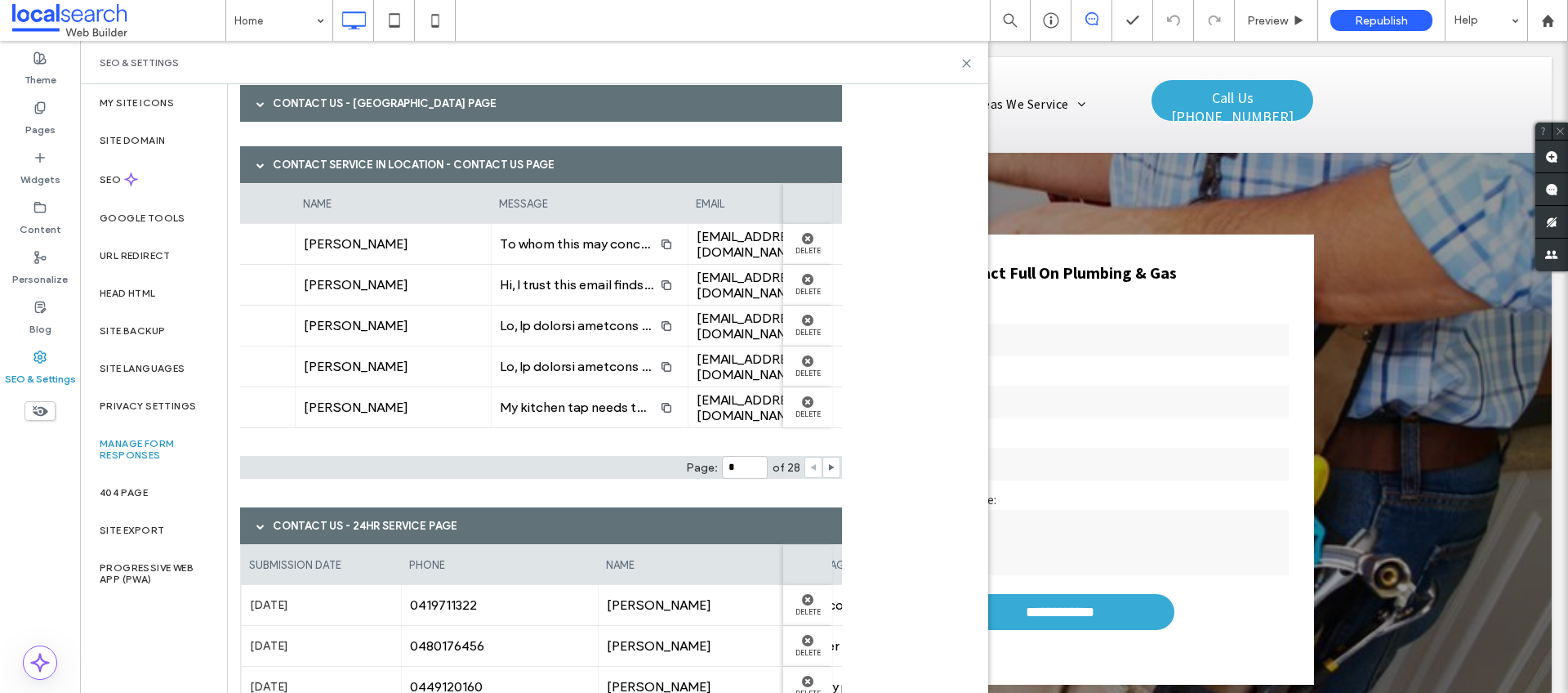
click at [394, 167] on div "Contact Service in Location - Contact Us page" at bounding box center [541, 164] width 602 height 37
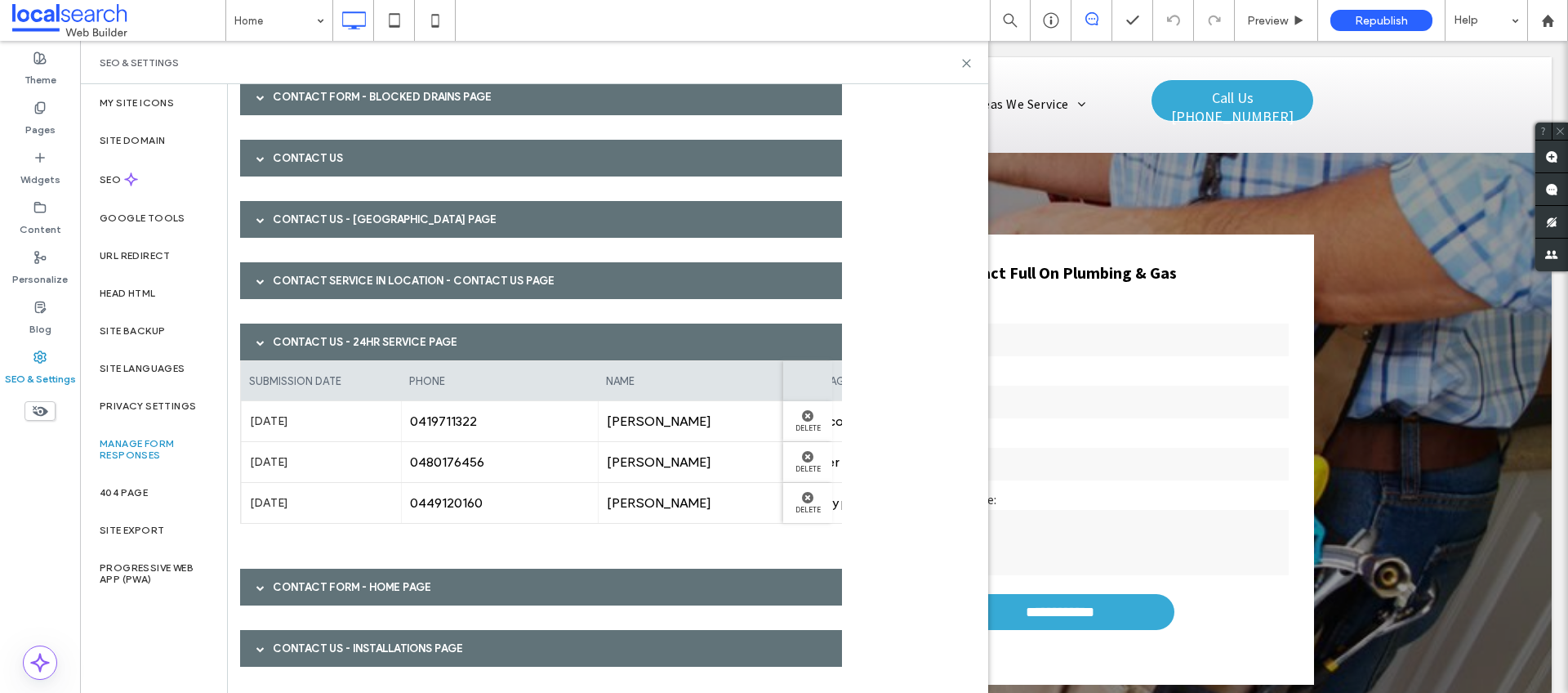
click at [377, 344] on div "Contact Us - 24hr Service page" at bounding box center [541, 341] width 602 height 37
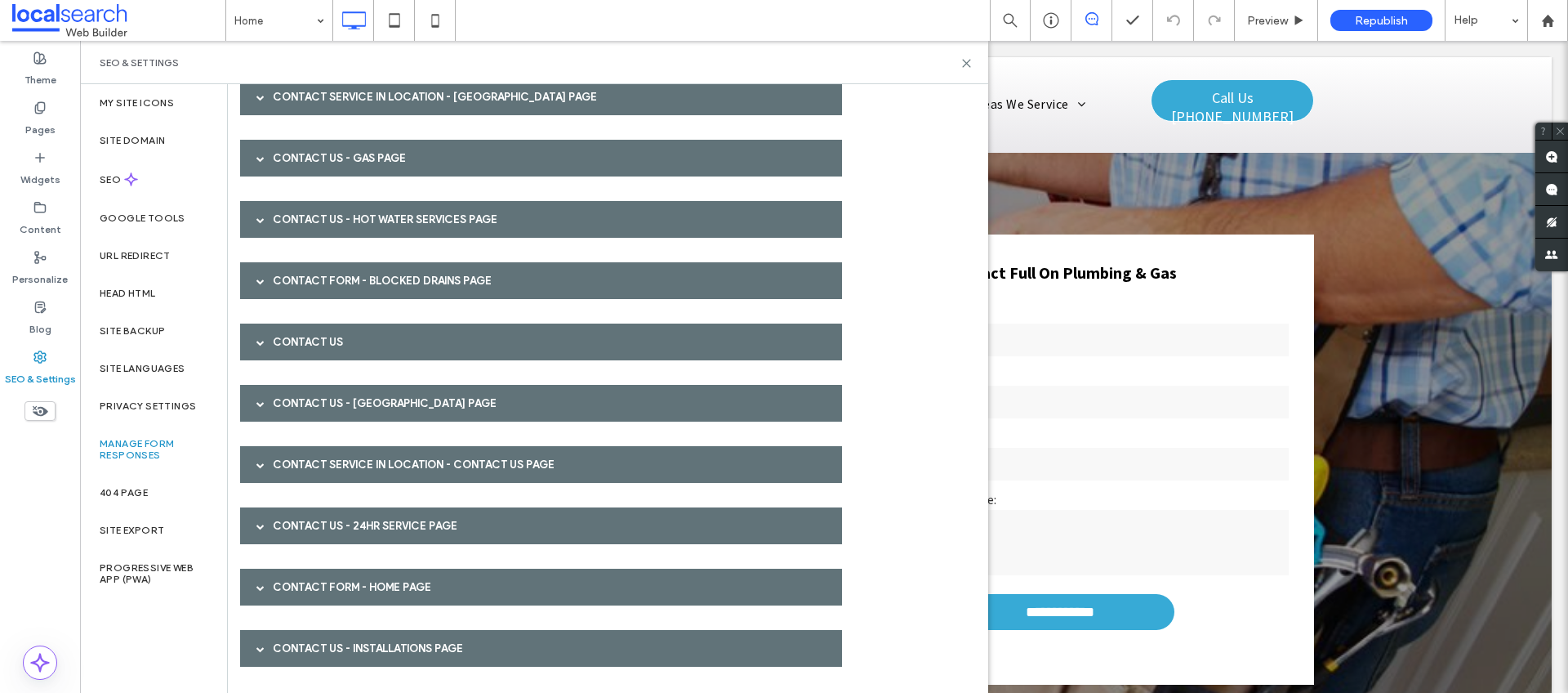
scroll to position [394, 0]
click at [384, 582] on div "Contact Form - HOME page" at bounding box center [541, 586] width 602 height 37
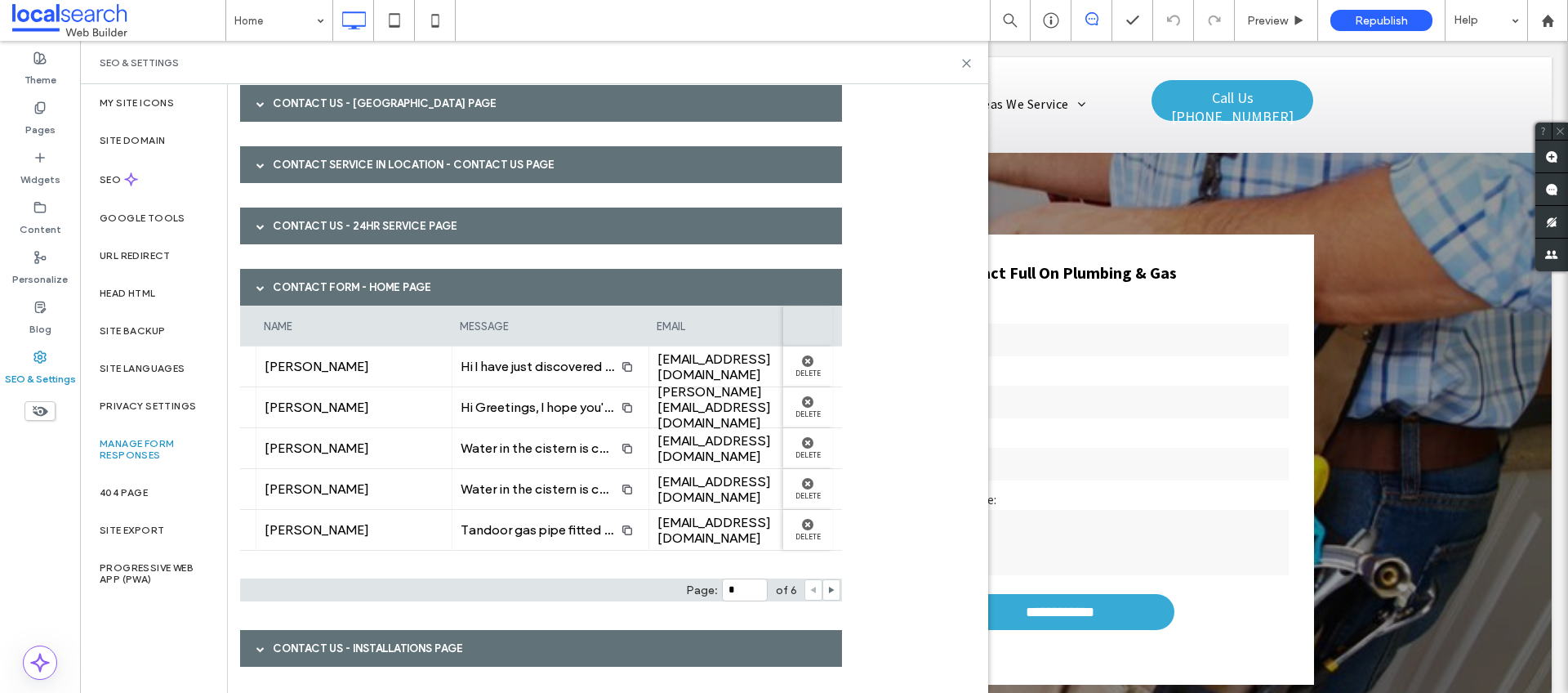
scroll to position [0, 343]
click at [528, 294] on div "Contact Form - HOME page" at bounding box center [541, 287] width 602 height 37
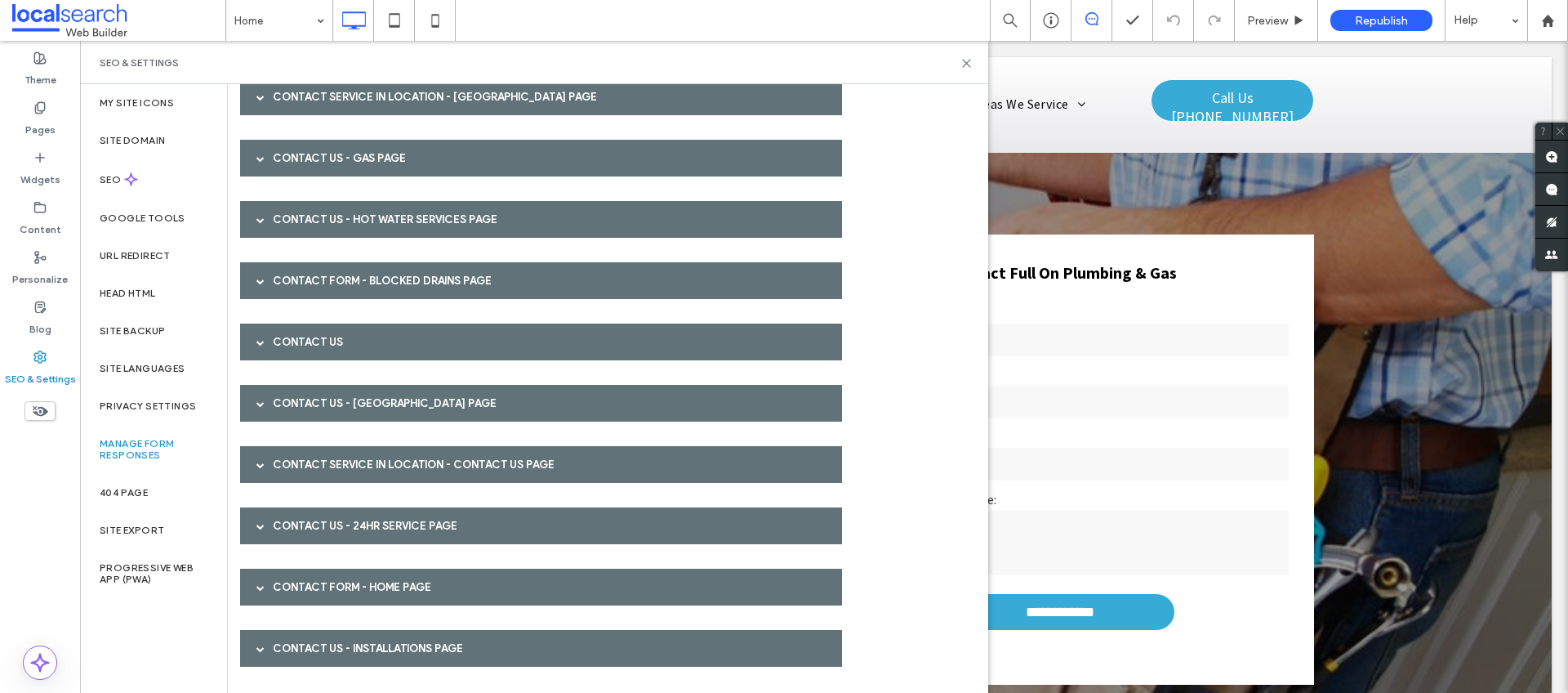
scroll to position [394, 0]
